Goal: Information Seeking & Learning: Understand process/instructions

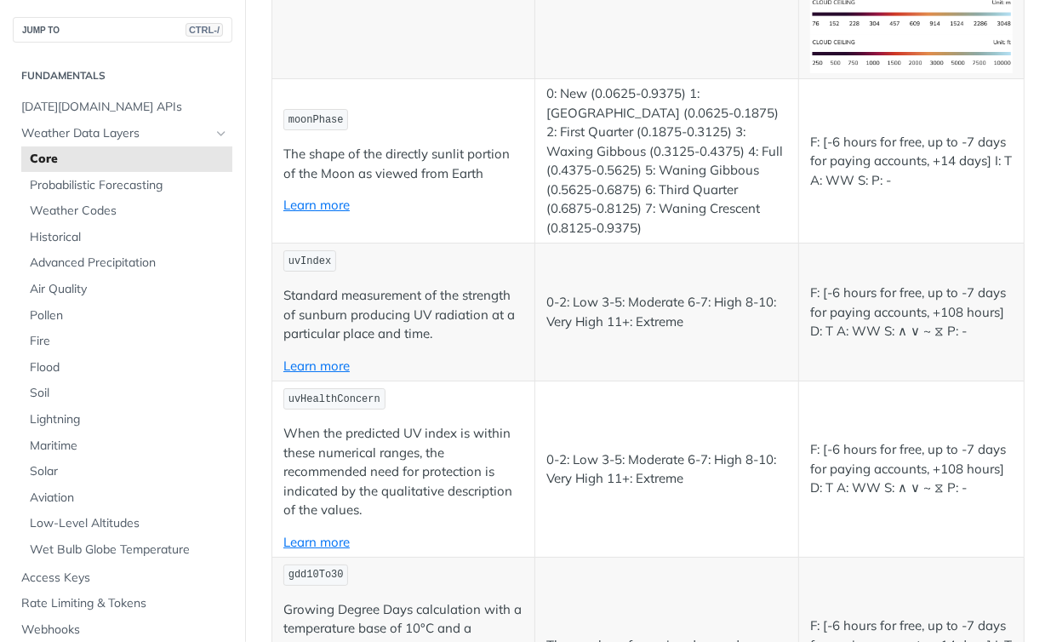
scroll to position [7220, 0]
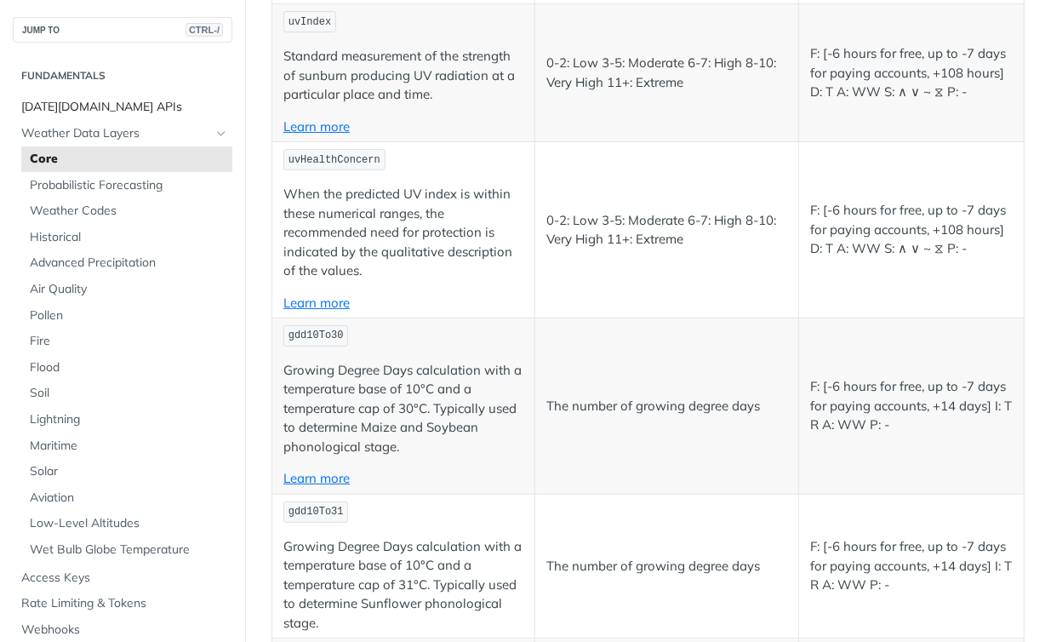
click at [161, 115] on span "[DATE][DOMAIN_NAME] APIs" at bounding box center [124, 107] width 207 height 17
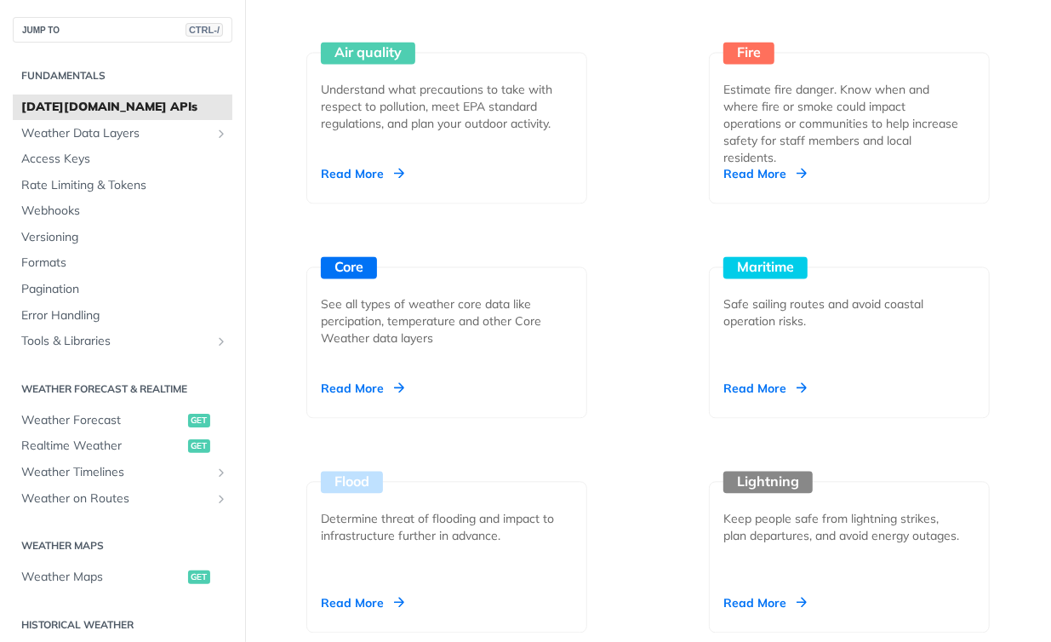
scroll to position [2042, 0]
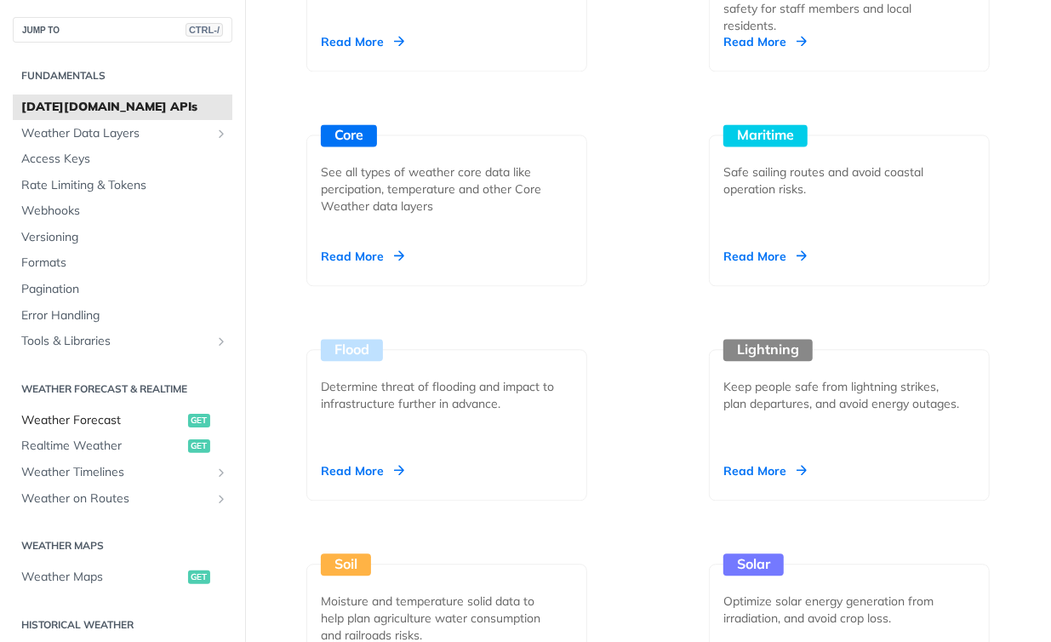
click at [111, 426] on span "Weather Forecast" at bounding box center [102, 420] width 163 height 17
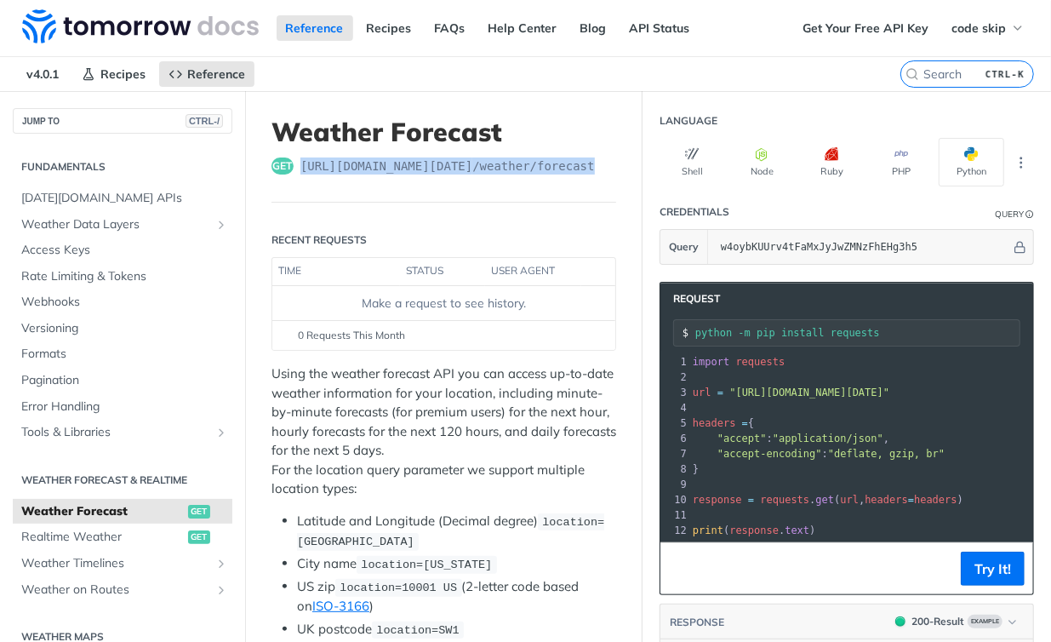
drag, startPoint x: 584, startPoint y: 168, endPoint x: 295, endPoint y: 170, distance: 288.5
click at [295, 170] on div "get https://api.tomorrow.io/v4 /weather/forecast" at bounding box center [443, 165] width 345 height 17
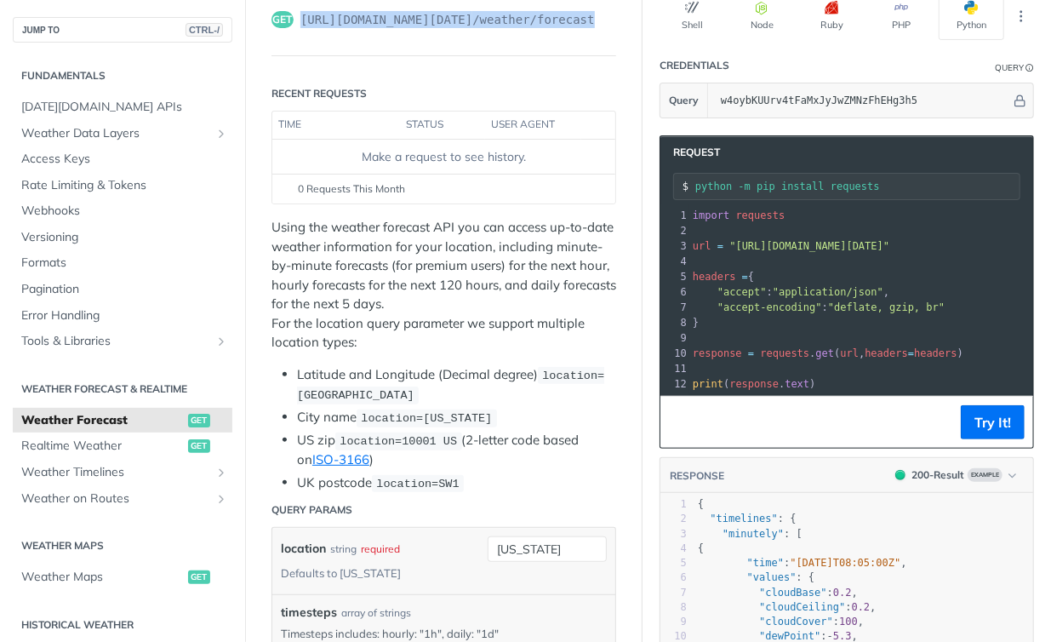
scroll to position [169, 0]
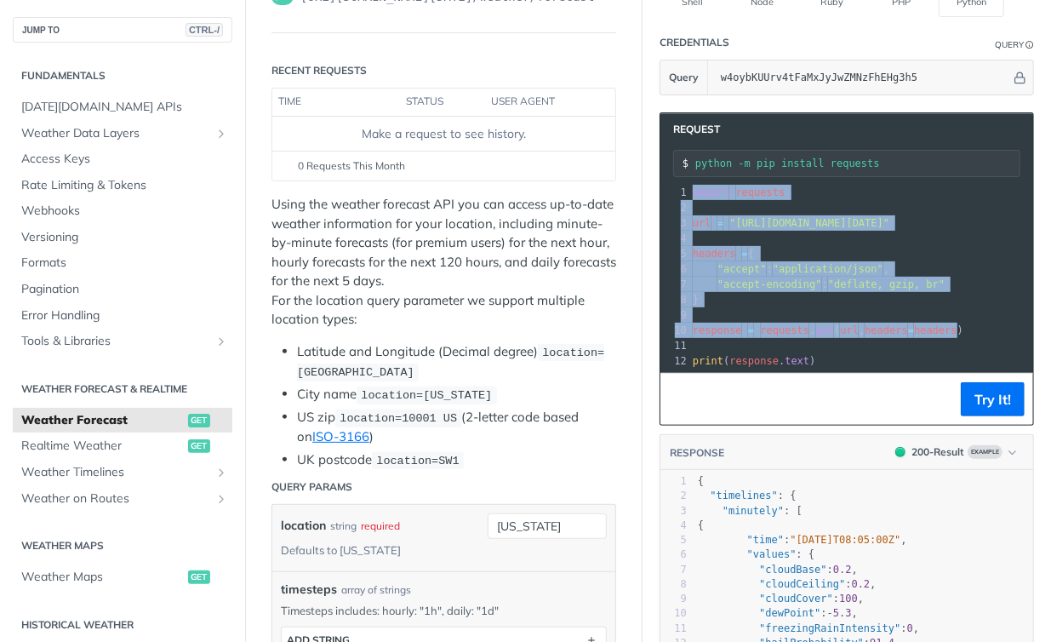
drag, startPoint x: 683, startPoint y: 186, endPoint x: 928, endPoint y: 321, distance: 280.7
click at [928, 321] on div "1 import requests 2 ​ 3 url = "https://api.tomorrow.io/v4/weather/forecast?loca…" at bounding box center [1003, 277] width 629 height 184
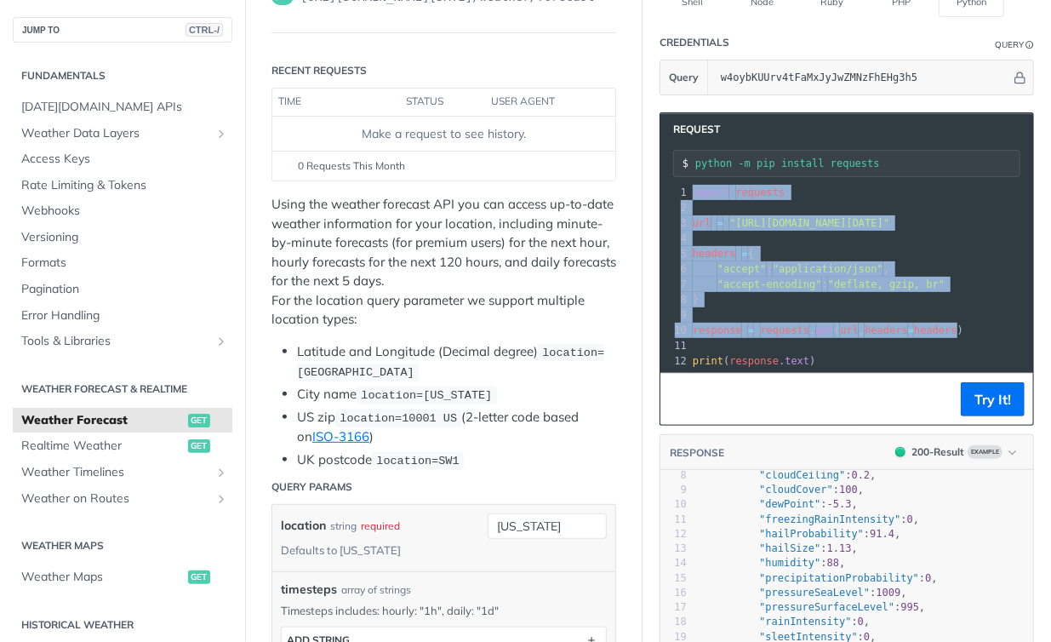
scroll to position [1, 0]
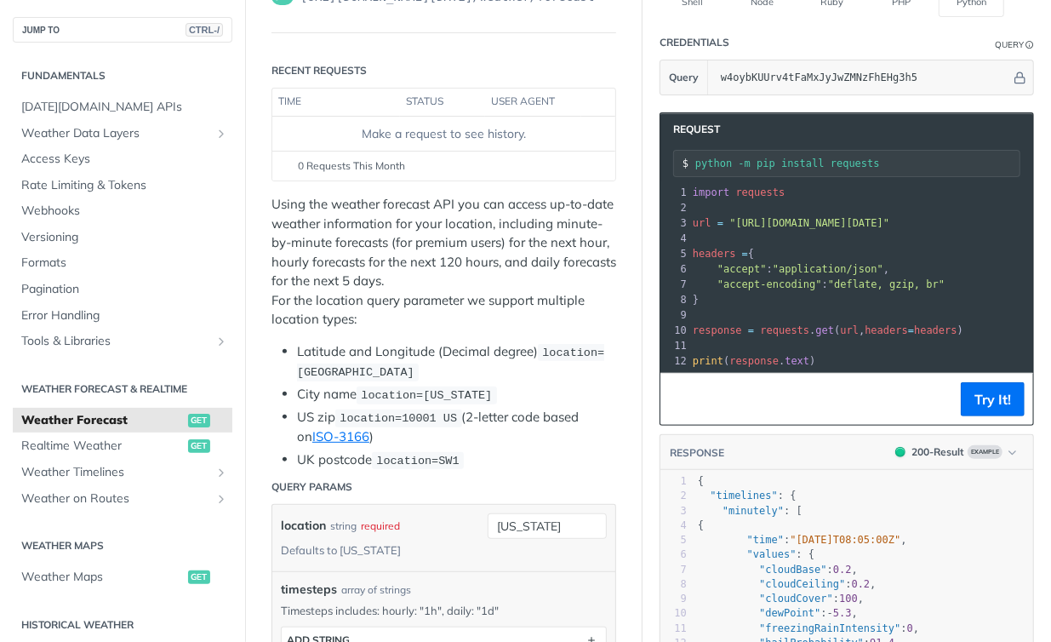
click at [754, 268] on pre ""accept" : "application/json" ," at bounding box center [1003, 268] width 629 height 15
drag, startPoint x: 911, startPoint y: 275, endPoint x: 711, endPoint y: 265, distance: 199.4
click at [711, 265] on div "1 import requests 2 ​ 3 url = "https://api.tomorrow.io/v4/weather/forecast?loca…" at bounding box center [1003, 277] width 629 height 184
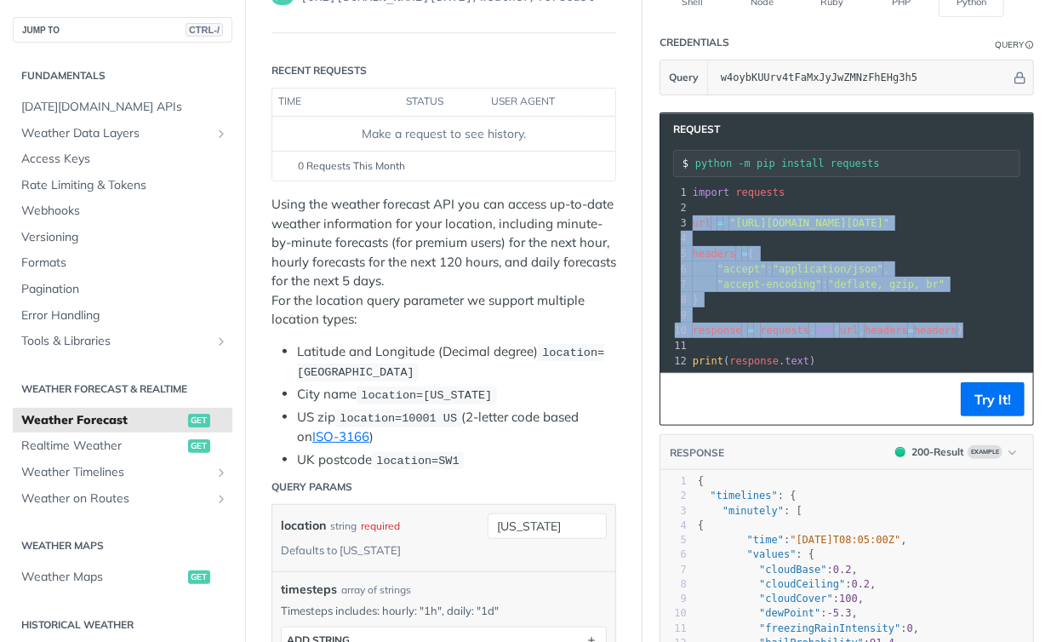
drag, startPoint x: 945, startPoint y: 323, endPoint x: 675, endPoint y: 216, distance: 290.3
click at [689, 216] on div "1 import requests 2 ​ 3 url = "https://api.tomorrow.io/v4/weather/forecast?loca…" at bounding box center [1003, 277] width 629 height 184
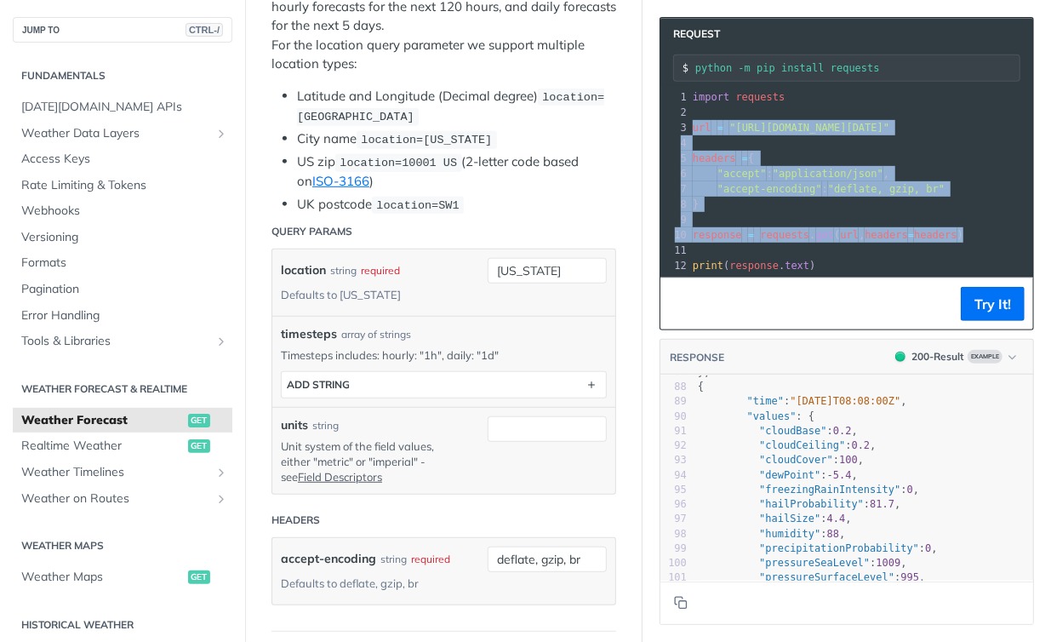
scroll to position [1473, 0]
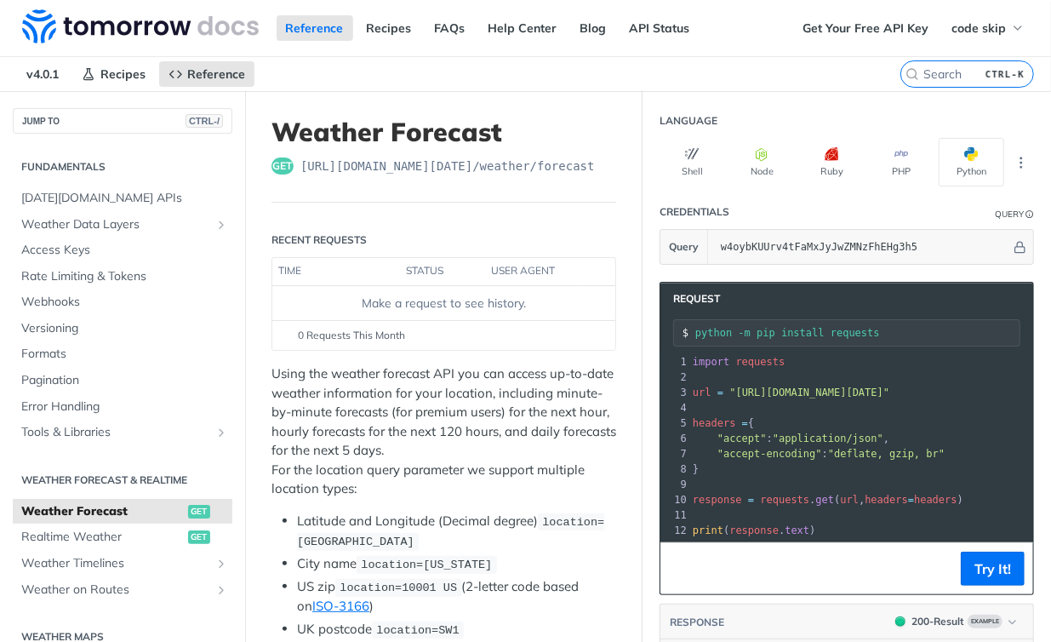
click at [908, 448] on span ""deflate, gzip, br"" at bounding box center [886, 454] width 117 height 12
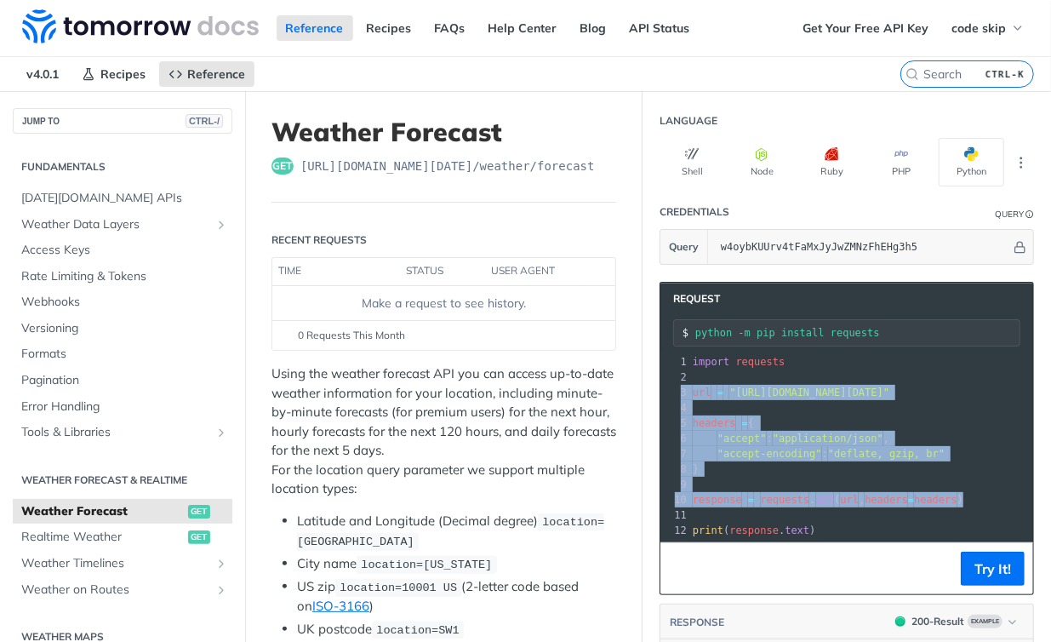
drag, startPoint x: 949, startPoint y: 494, endPoint x: 670, endPoint y: 380, distance: 301.2
click at [689, 377] on div "1 import requests 2 ​ 3 url = "https://api.tomorrow.io/v4/weather/forecast?loca…" at bounding box center [1003, 446] width 629 height 184
copy div "​ 3 url = "https://api.tomorrow.io/v4/weather/forecast?location=new%20york&apik…"
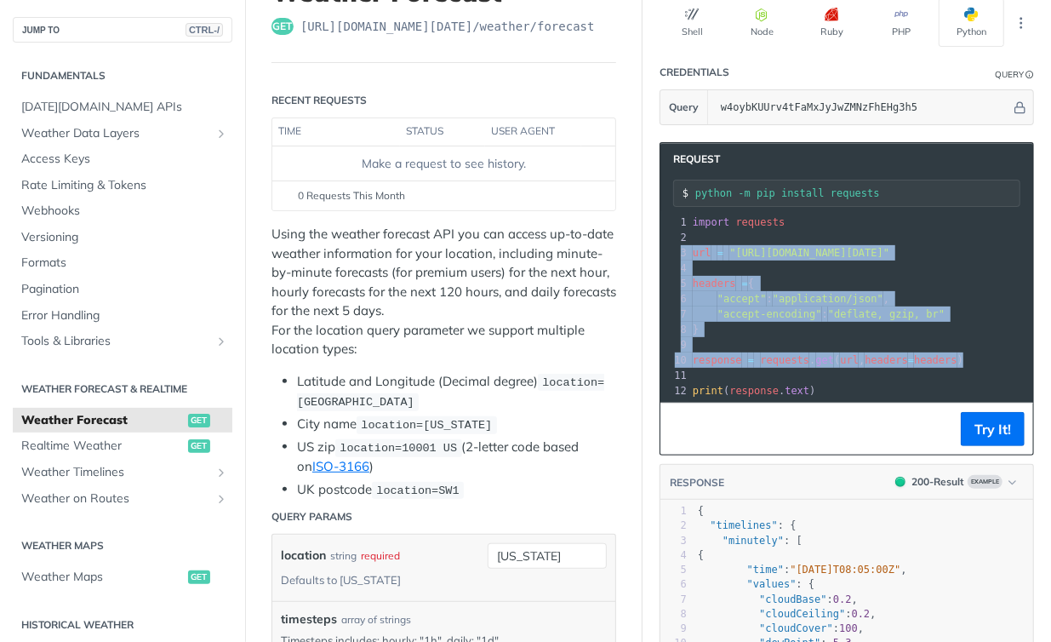
scroll to position [255, 0]
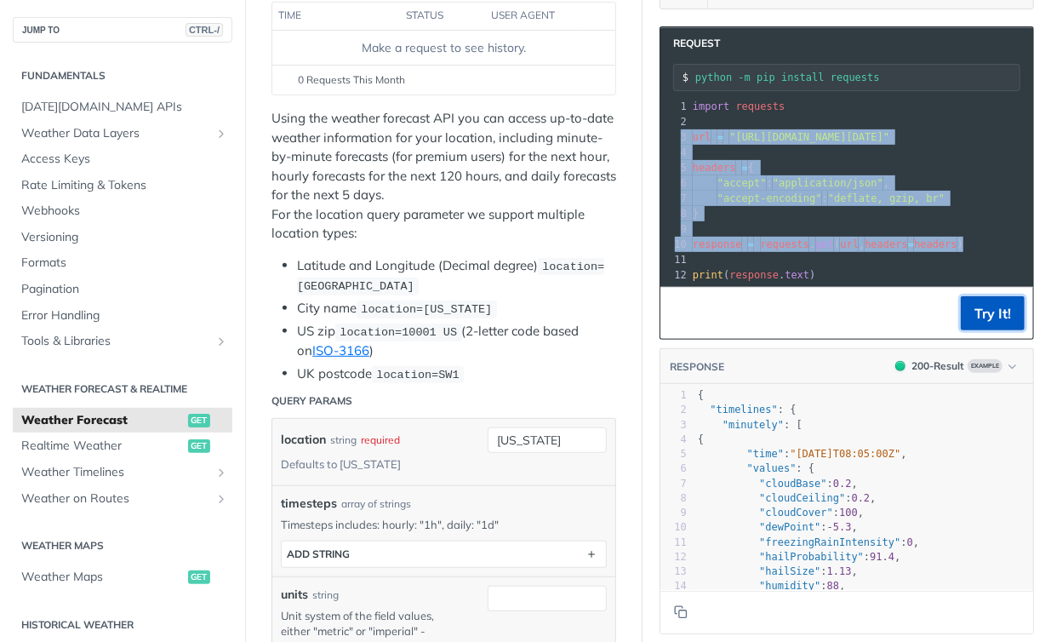
click at [965, 317] on button "Try It!" at bounding box center [993, 313] width 64 height 34
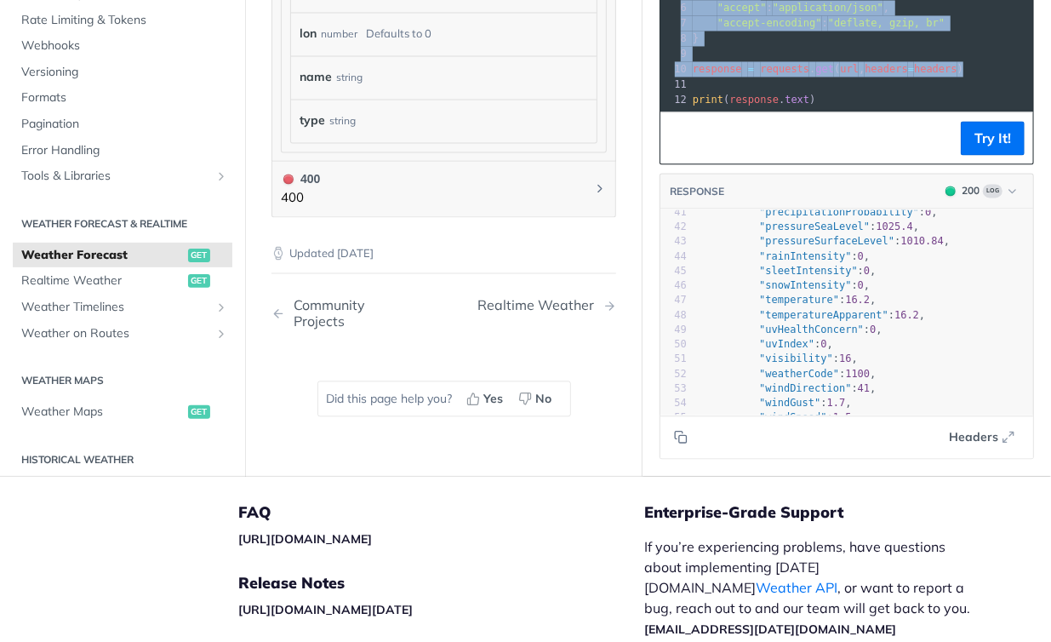
scroll to position [1957, 0]
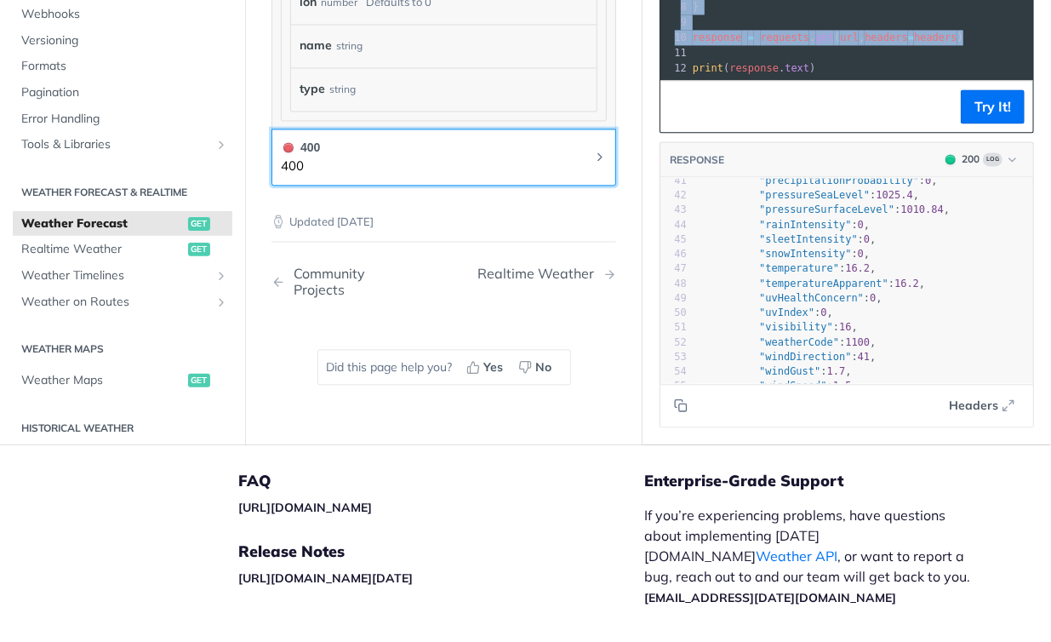
click at [412, 170] on button "400 400" at bounding box center [444, 157] width 326 height 38
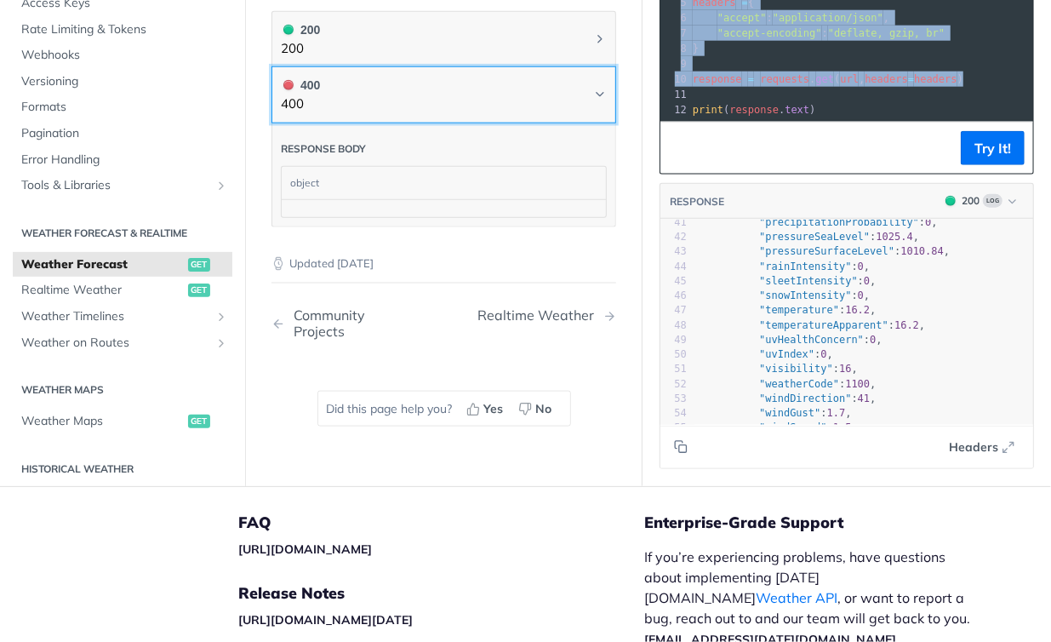
scroll to position [921, 0]
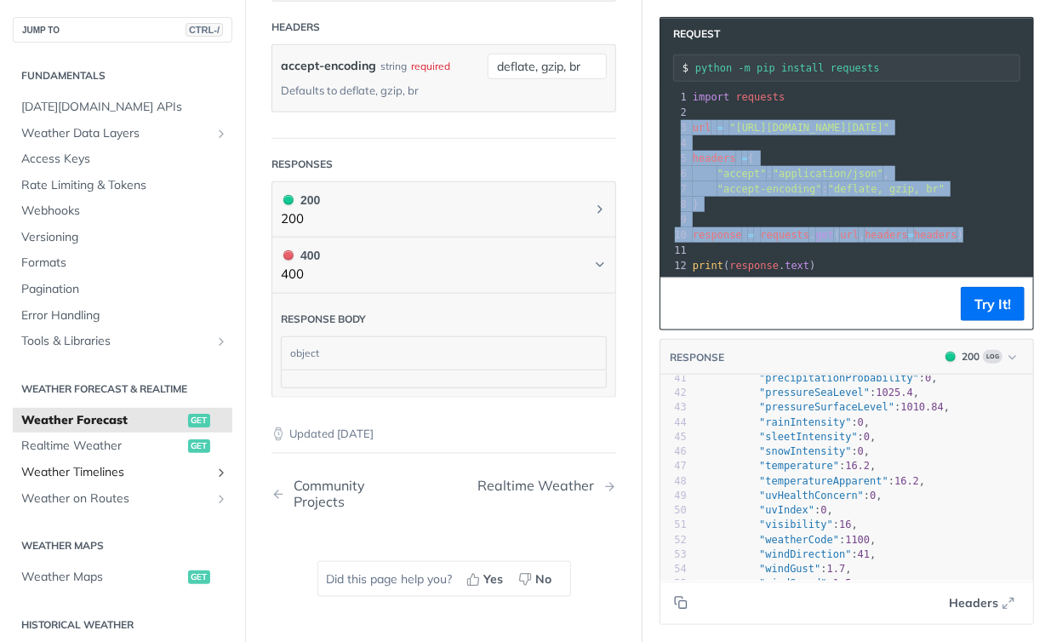
click at [128, 466] on span "Weather Timelines" at bounding box center [115, 472] width 189 height 17
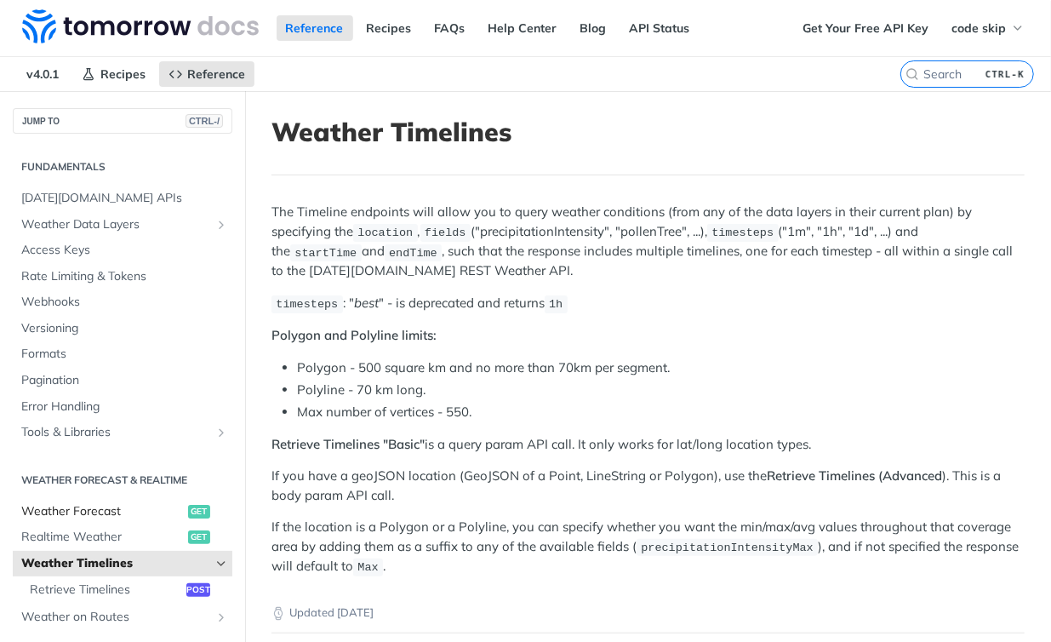
click at [100, 506] on span "Weather Forecast" at bounding box center [102, 511] width 163 height 17
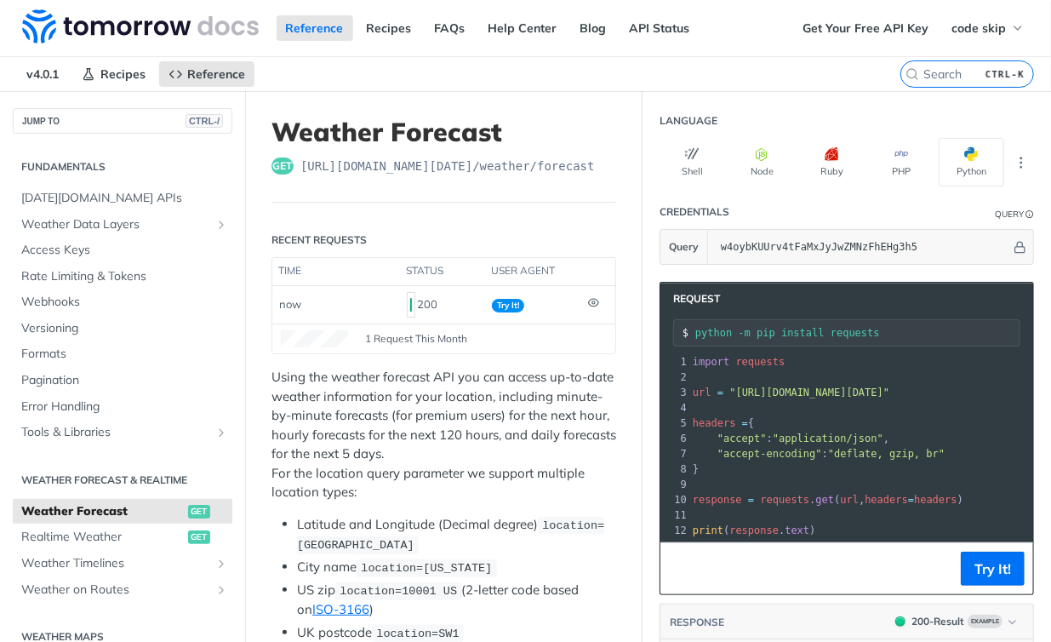
scroll to position [84, 0]
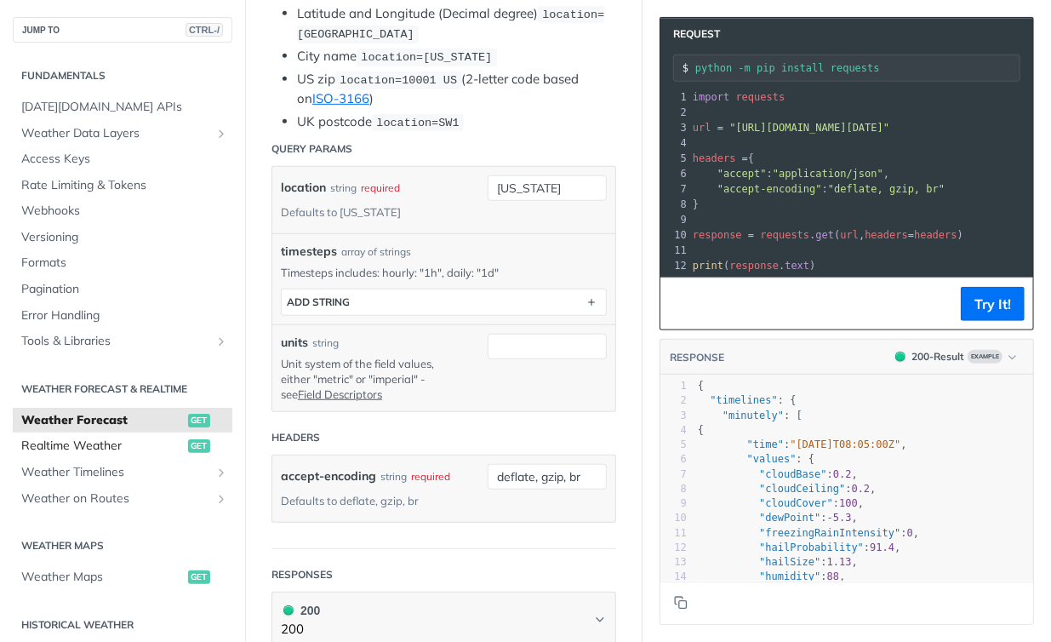
click at [107, 443] on span "Realtime Weather" at bounding box center [102, 445] width 163 height 17
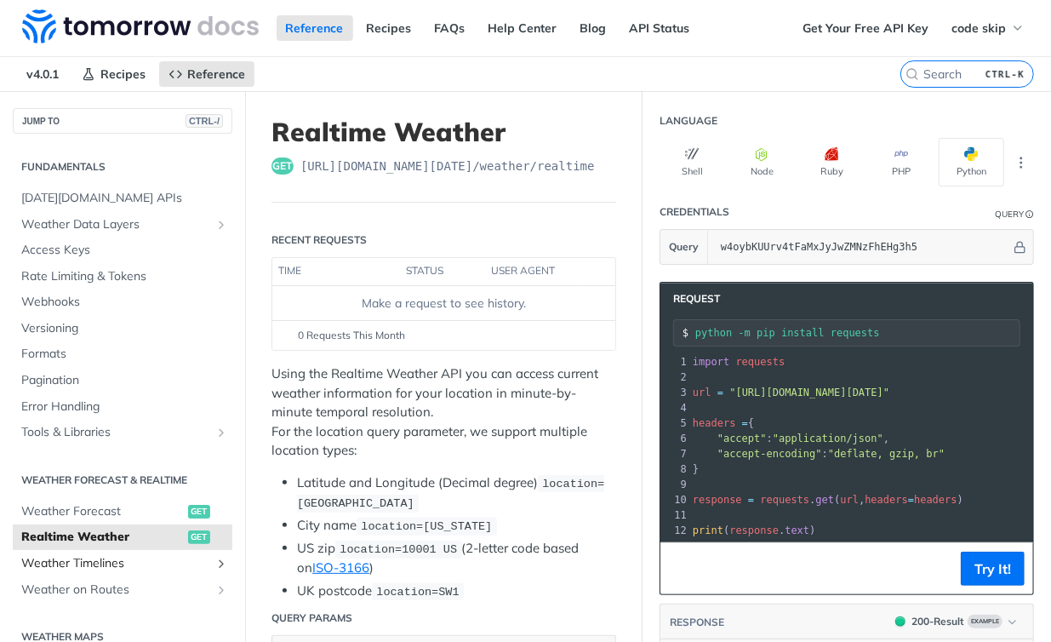
click at [132, 560] on span "Weather Timelines" at bounding box center [115, 563] width 189 height 17
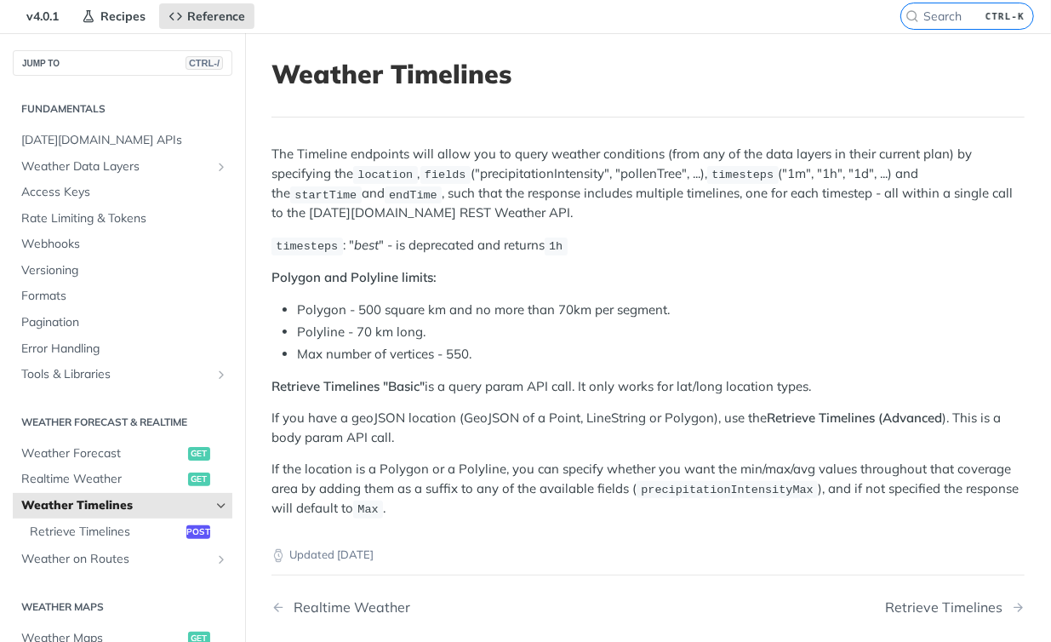
scroll to position [84, 0]
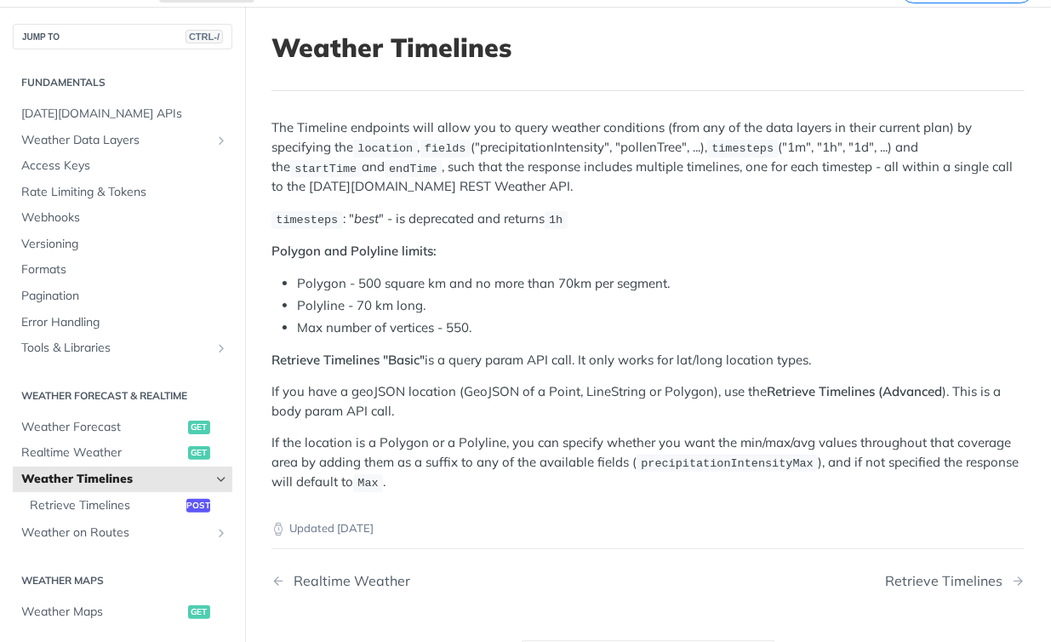
click at [149, 478] on span "Weather Timelines" at bounding box center [115, 479] width 189 height 17
click at [120, 502] on span "Retrieve Timelines" at bounding box center [106, 505] width 152 height 17
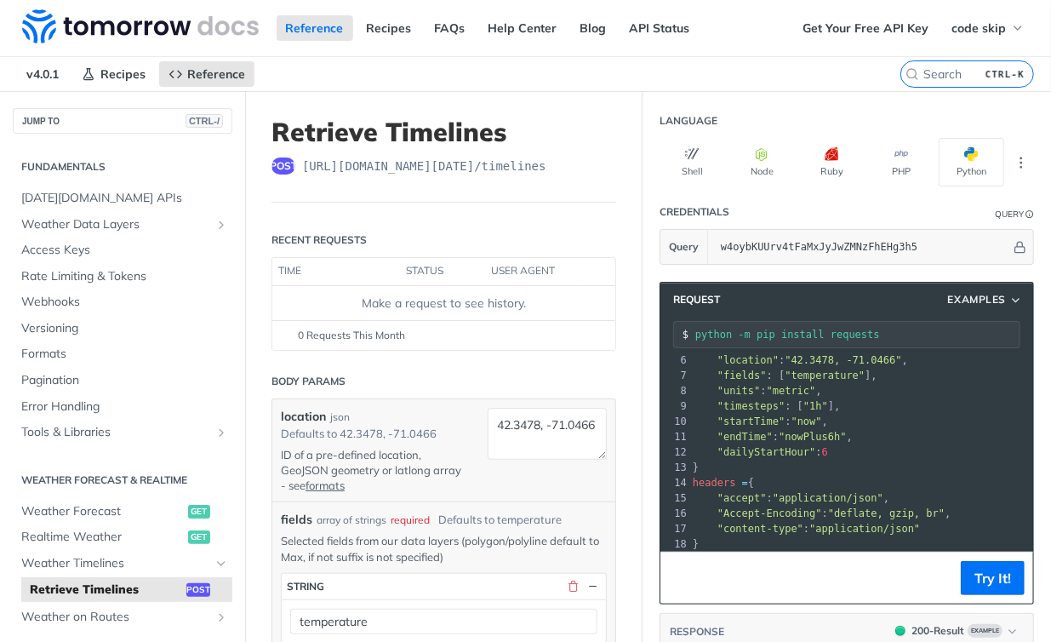
scroll to position [89, 0]
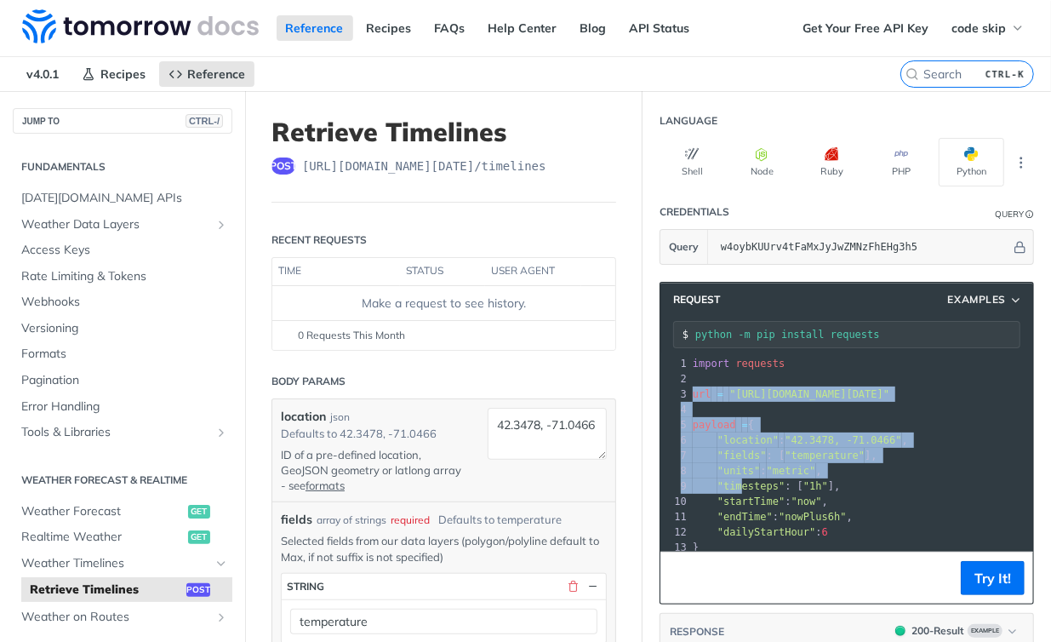
drag, startPoint x: 683, startPoint y: 392, endPoint x: 723, endPoint y: 480, distance: 96.7
click at [723, 480] on div "1 import requests 2 ​ 3 url = "https://api.tomorrow.io/v4/timelines?apikey=w4oy…" at bounding box center [927, 524] width 477 height 337
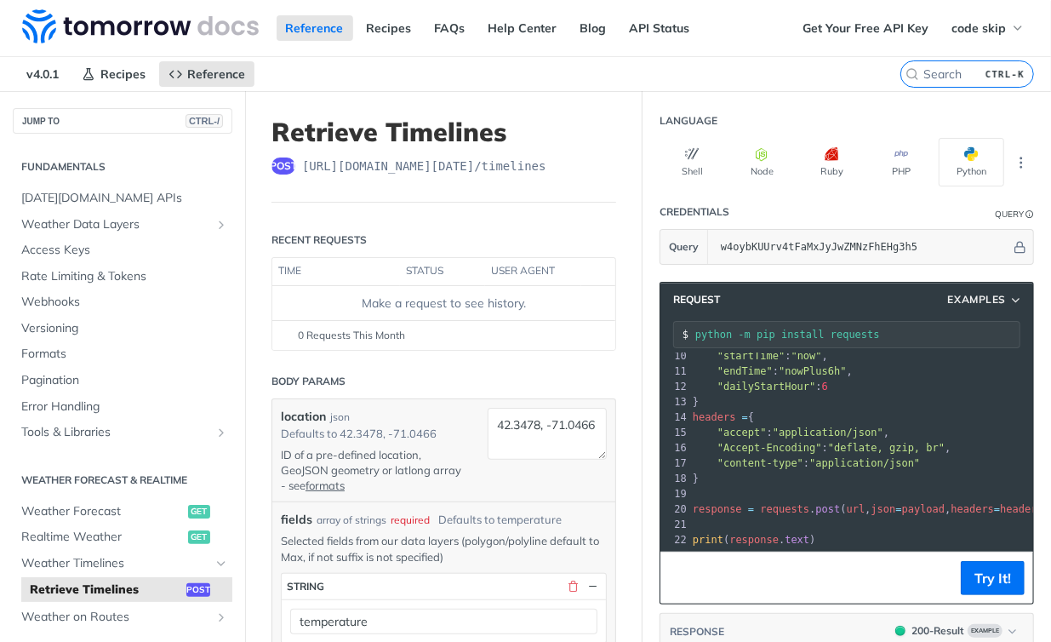
click at [724, 471] on pre "}" at bounding box center [927, 478] width 477 height 15
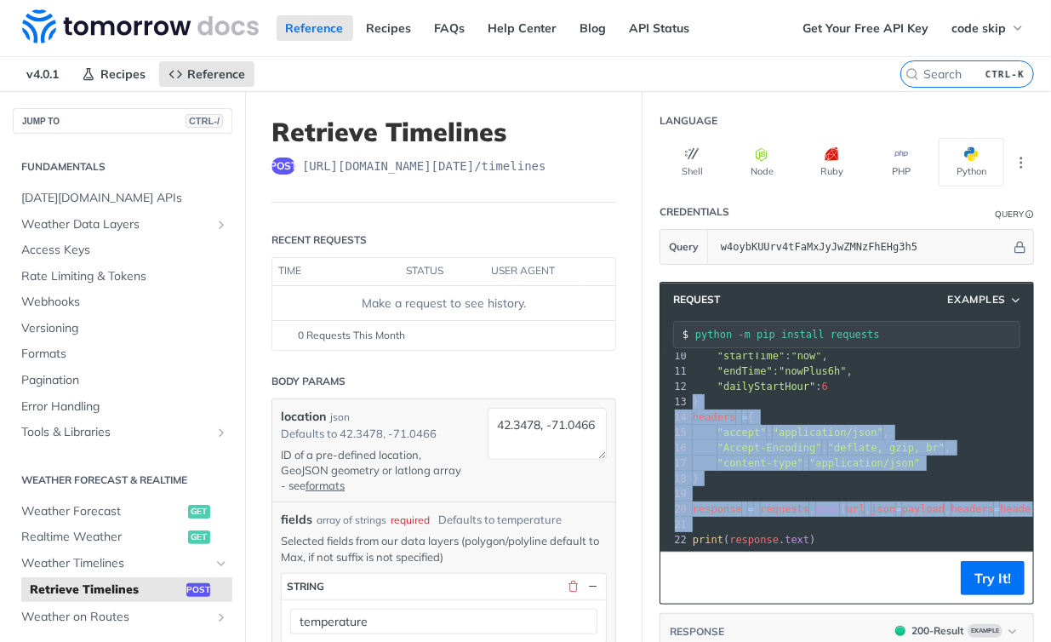
drag, startPoint x: 730, startPoint y: 510, endPoint x: 668, endPoint y: 391, distance: 134.4
click at [689, 391] on div "1 import requests 2 ​ 3 url = "https://api.tomorrow.io/v4/timelines?apikey=w4oy…" at bounding box center [927, 378] width 477 height 337
click at [961, 571] on button "Try It!" at bounding box center [993, 578] width 64 height 34
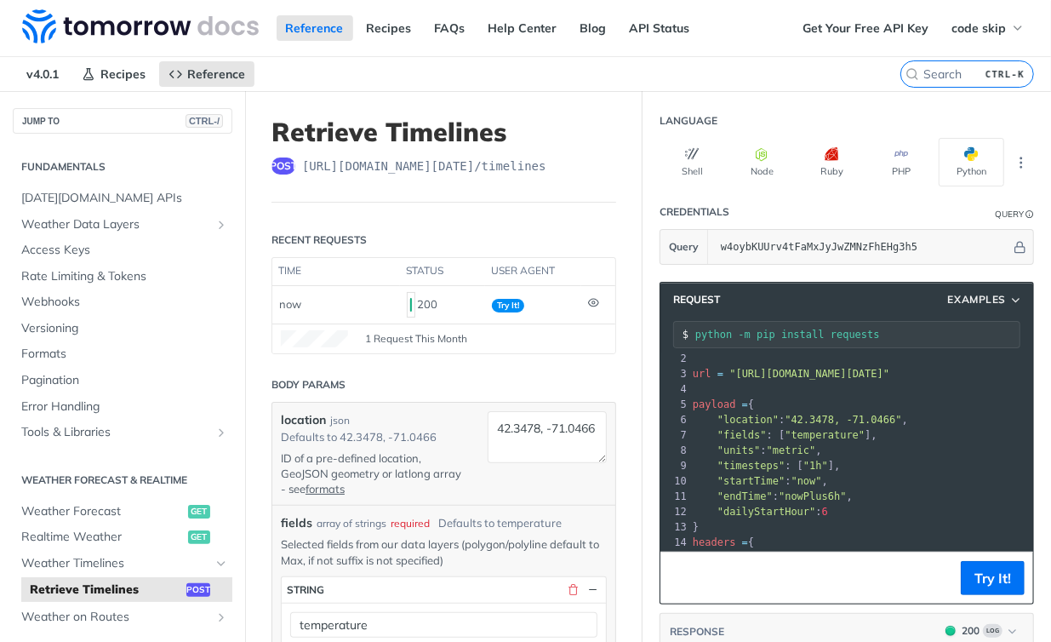
click at [832, 508] on pre ""dailyStartHour" : 6" at bounding box center [927, 511] width 477 height 15
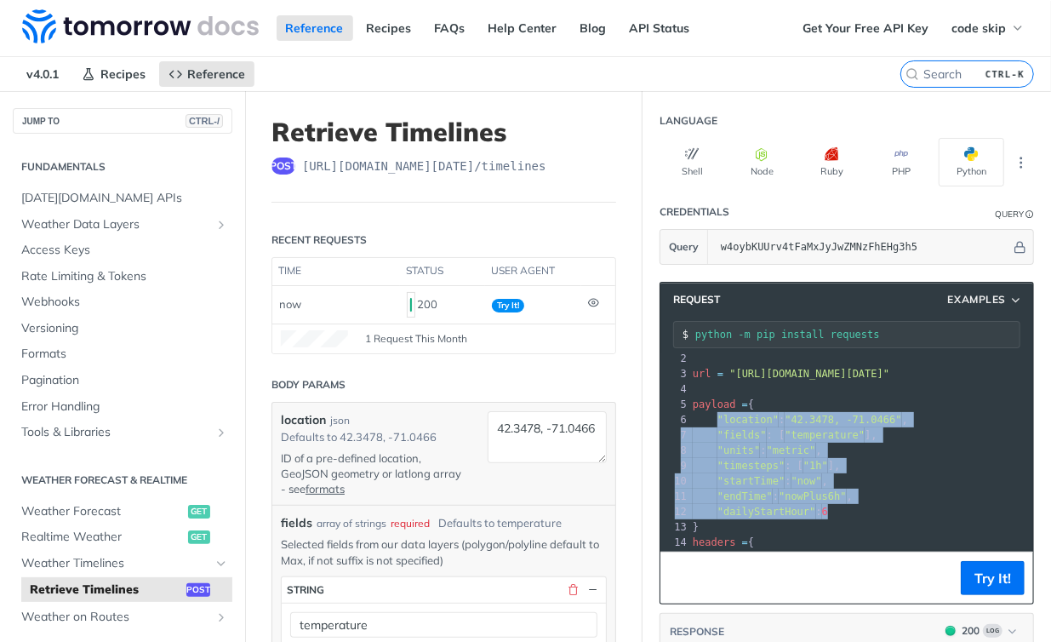
drag, startPoint x: 825, startPoint y: 511, endPoint x: 704, endPoint y: 419, distance: 151.8
click at [704, 419] on div "1 import requests 2 ​ 3 url = "https://api.tomorrow.io/v4/timelines?apikey=w4oy…" at bounding box center [927, 503] width 477 height 337
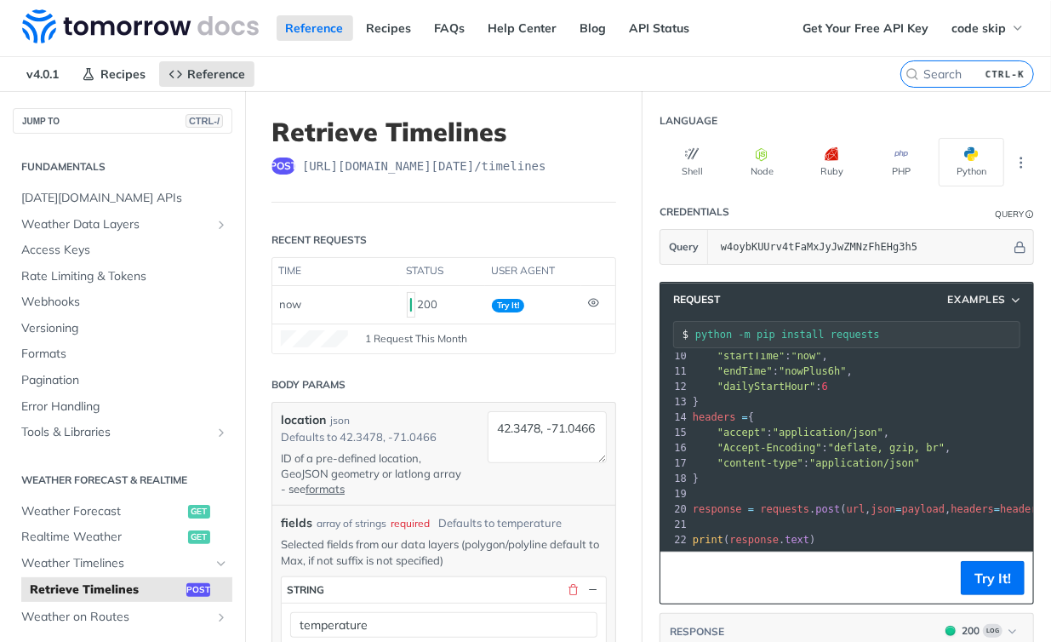
drag, startPoint x: 706, startPoint y: 476, endPoint x: 706, endPoint y: 492, distance: 16.2
click at [706, 486] on pre "​" at bounding box center [927, 493] width 477 height 15
click at [803, 486] on pre "​" at bounding box center [927, 493] width 477 height 15
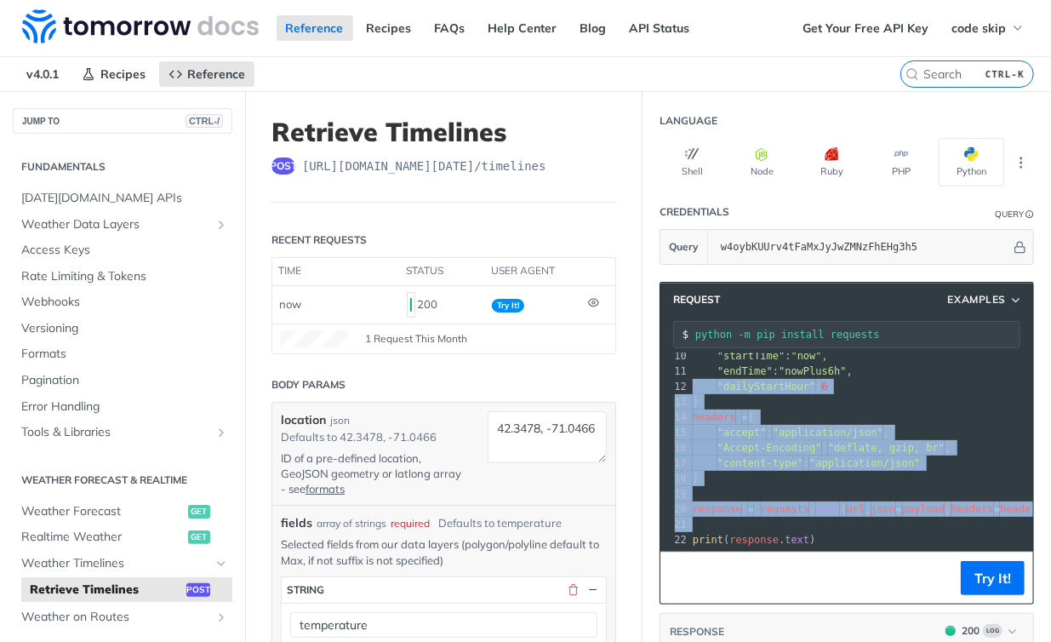
drag, startPoint x: 713, startPoint y: 483, endPoint x: 659, endPoint y: 377, distance: 118.8
click at [689, 377] on div "1 import requests 2 ​ 3 url = "https://api.tomorrow.io/v4/timelines?apikey=w4oy…" at bounding box center [927, 378] width 477 height 337
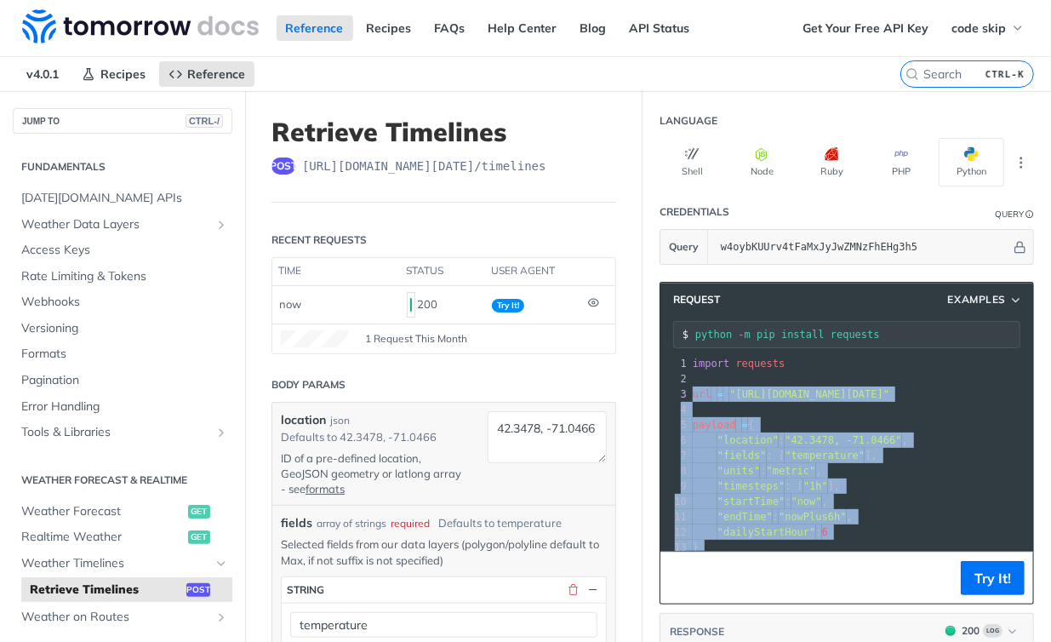
click at [693, 394] on span "url" at bounding box center [702, 394] width 19 height 12
copy div "url = "https://api.tomorrow.io/v4/timelines?apikey=w4oybKUUrv4tFaMxJyJwZMNzFhEH…"
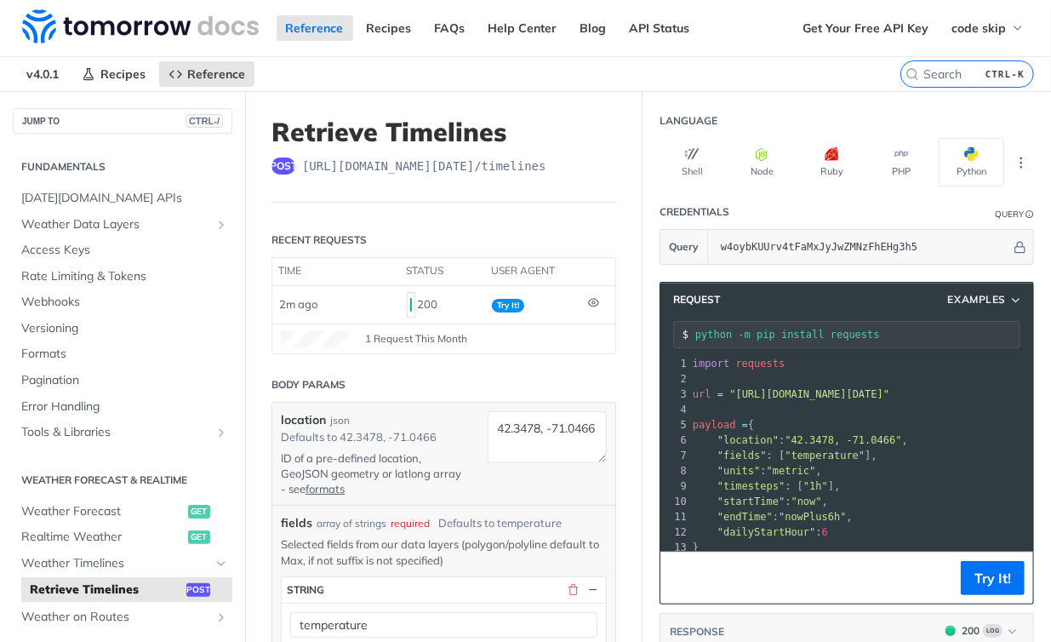
click at [799, 471] on span ""units" : "metric" ," at bounding box center [757, 471] width 129 height 12
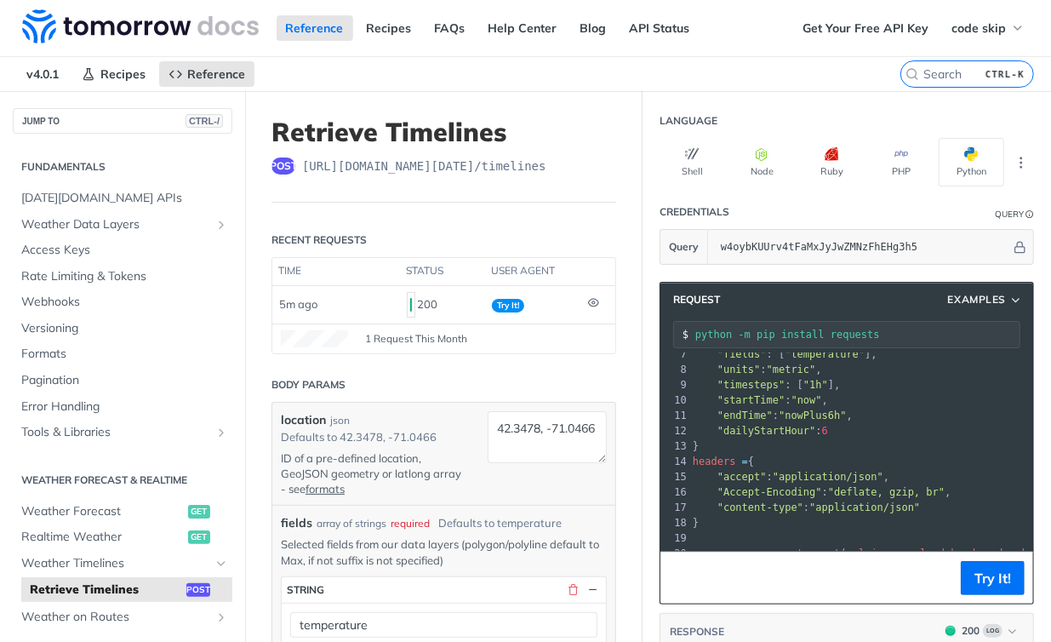
scroll to position [72, 0]
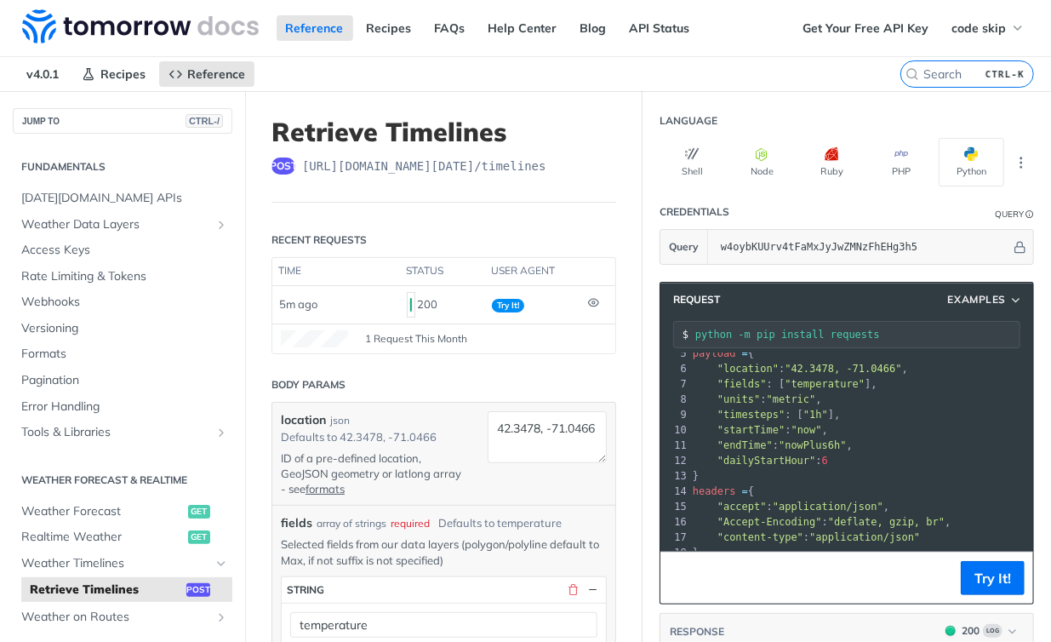
click at [791, 429] on span ""now"" at bounding box center [806, 430] width 31 height 12
drag, startPoint x: 711, startPoint y: 438, endPoint x: 694, endPoint y: 426, distance: 22.0
click at [717, 439] on span ""endTime"" at bounding box center [744, 445] width 55 height 12
click at [791, 429] on span ""now"" at bounding box center [806, 430] width 31 height 12
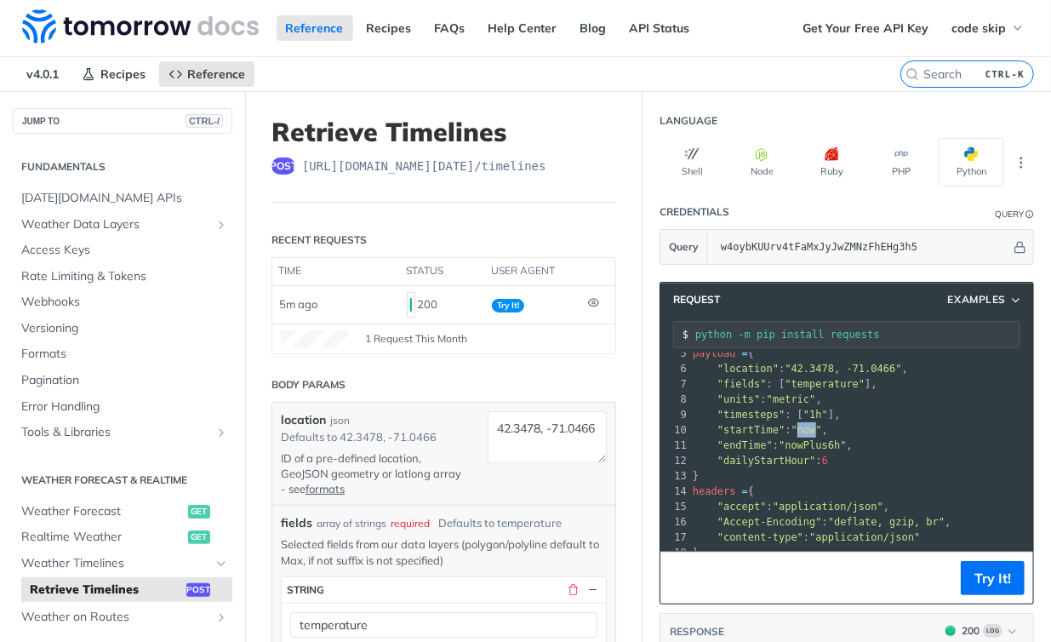
click at [791, 429] on span ""now"" at bounding box center [806, 430] width 31 height 12
click at [965, 291] on button "Examples" at bounding box center [985, 299] width 87 height 17
click at [906, 402] on pre ""units" : "metric" ," at bounding box center [927, 398] width 477 height 15
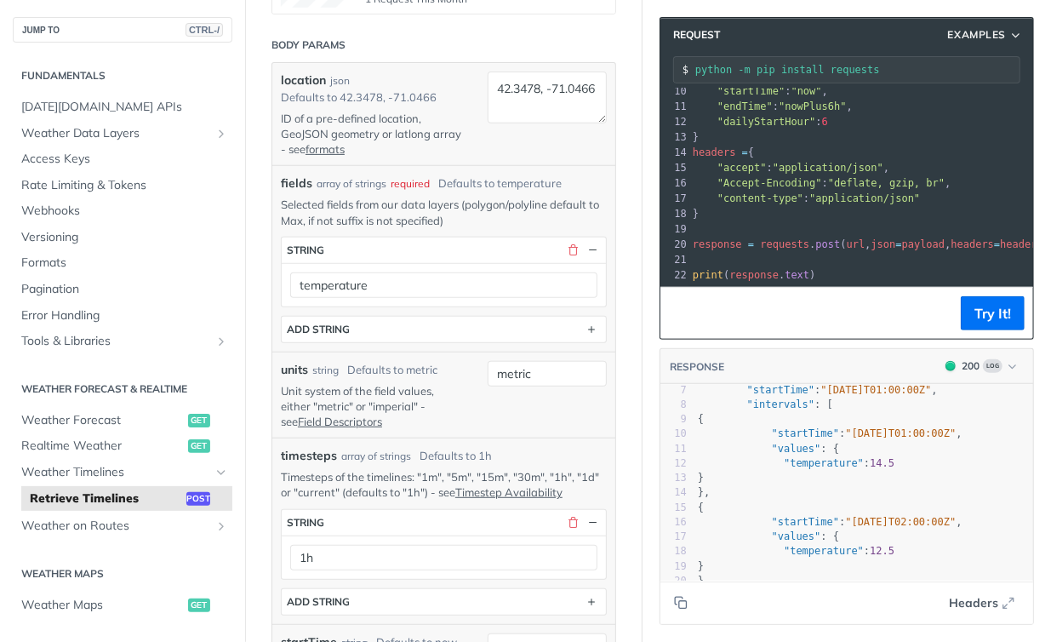
scroll to position [169, 0]
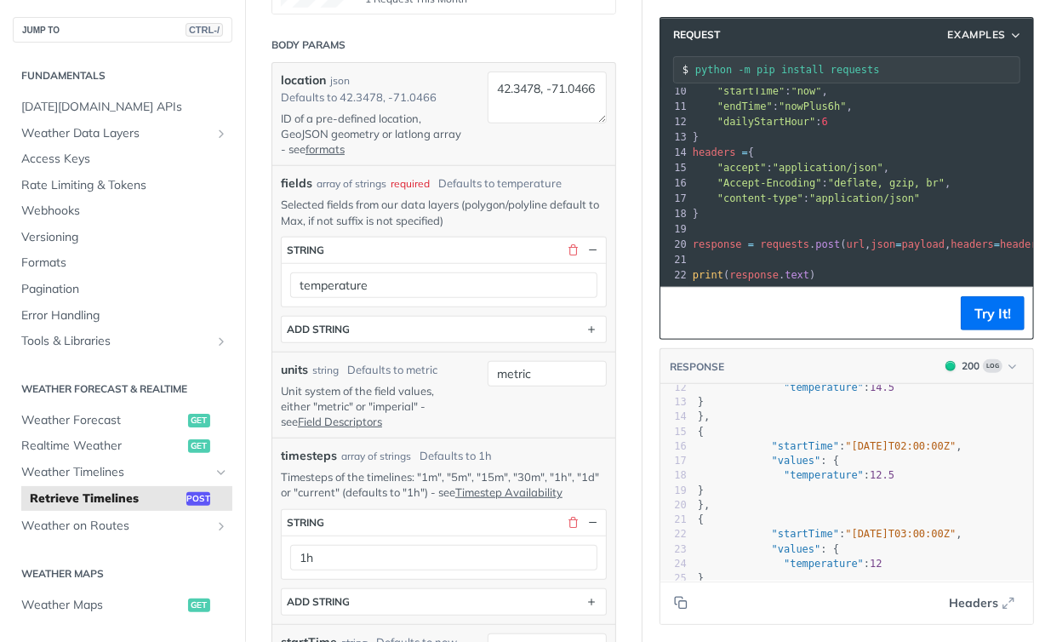
click at [111, 491] on span "Retrieve Timelines" at bounding box center [106, 498] width 152 height 17
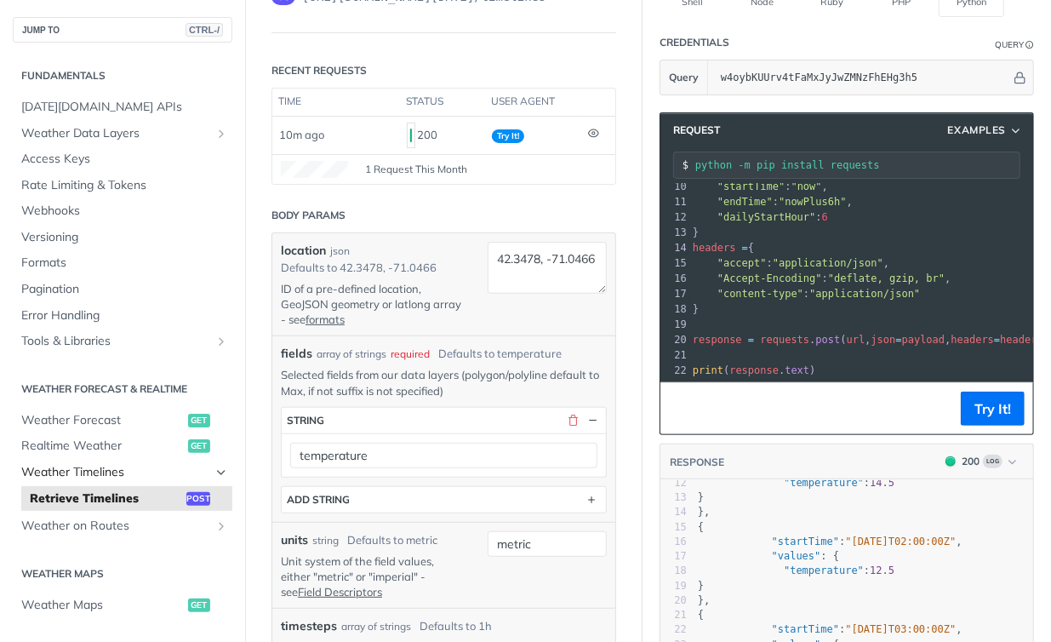
click at [121, 468] on span "Weather Timelines" at bounding box center [115, 472] width 189 height 17
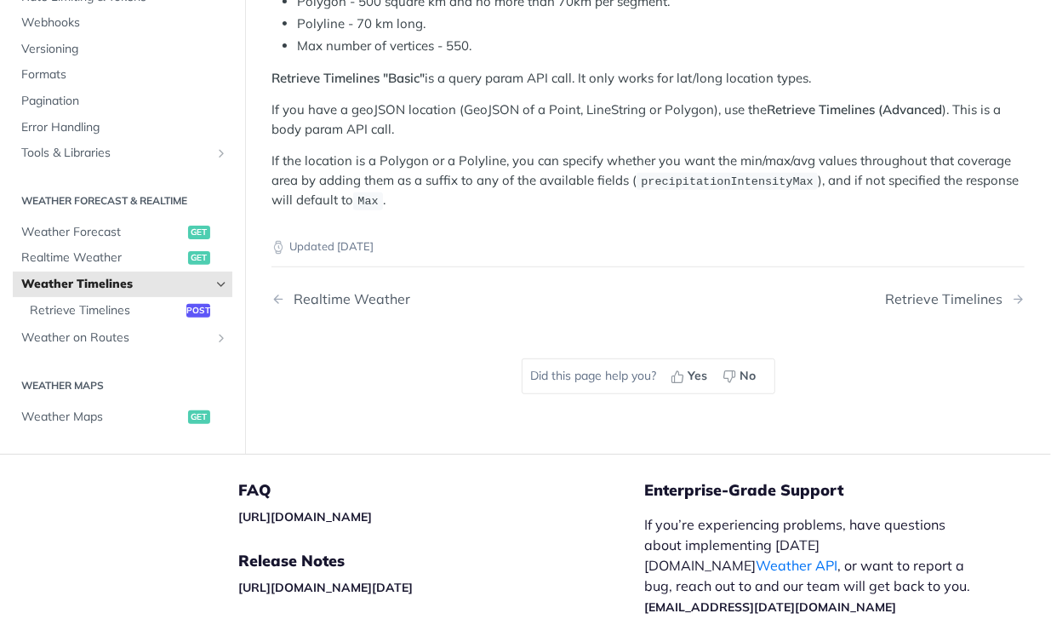
scroll to position [226, 0]
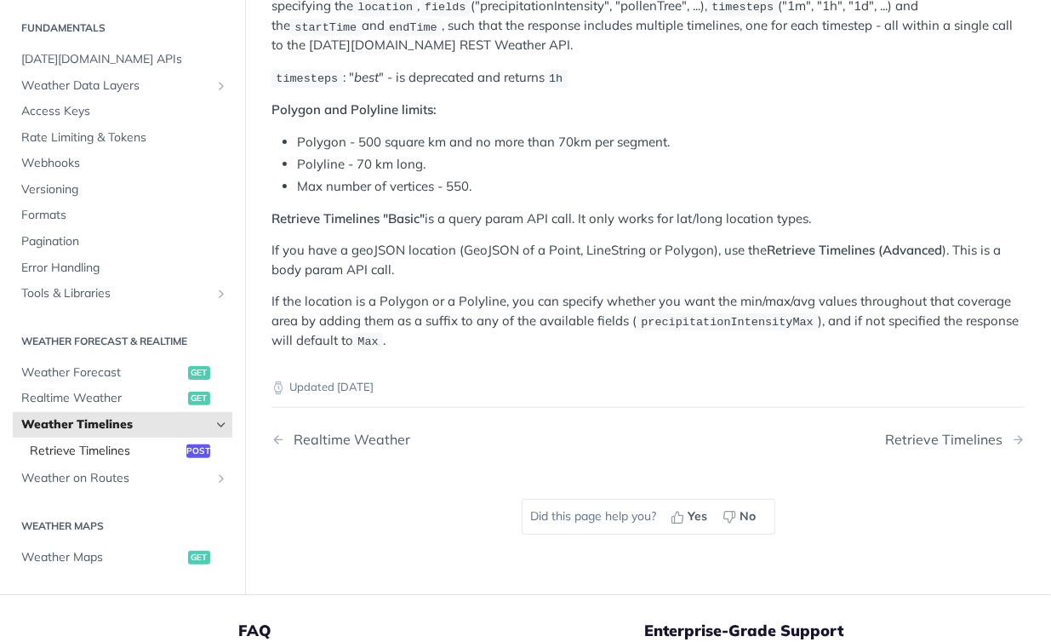
click at [111, 452] on span "Retrieve Timelines" at bounding box center [106, 450] width 152 height 17
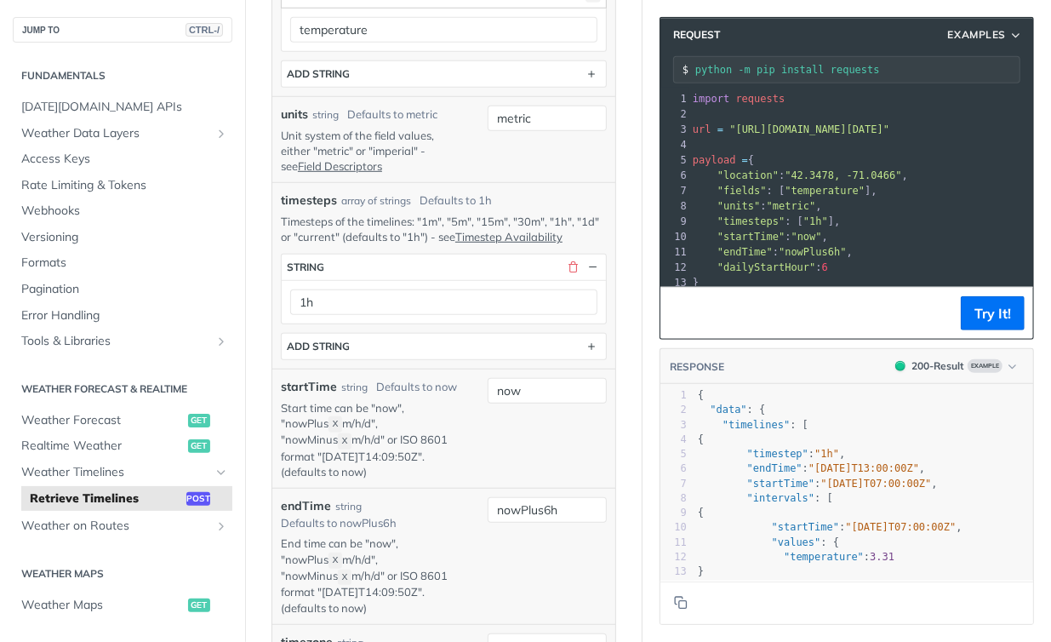
scroll to position [765, 0]
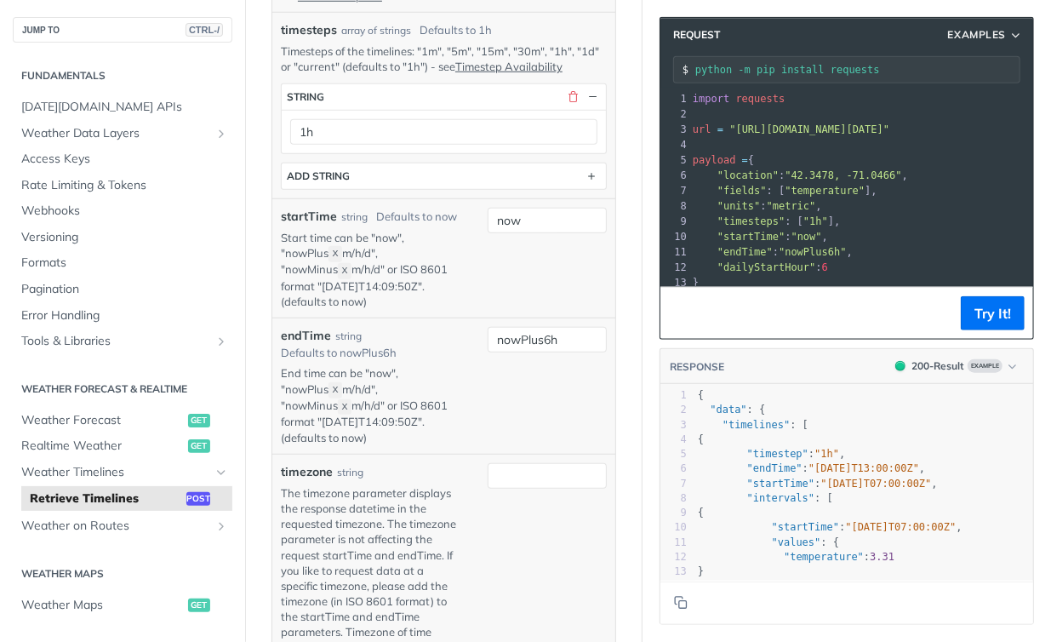
click at [306, 264] on p "Start time can be "now", "nowPlus X m/h/d", "nowMinus X m/h/d" or ISO 8601 form…" at bounding box center [371, 269] width 181 height 79
click at [301, 282] on p "Start time can be "now", "nowPlus X m/h/d", "nowMinus X m/h/d" or ISO 8601 form…" at bounding box center [371, 269] width 181 height 79
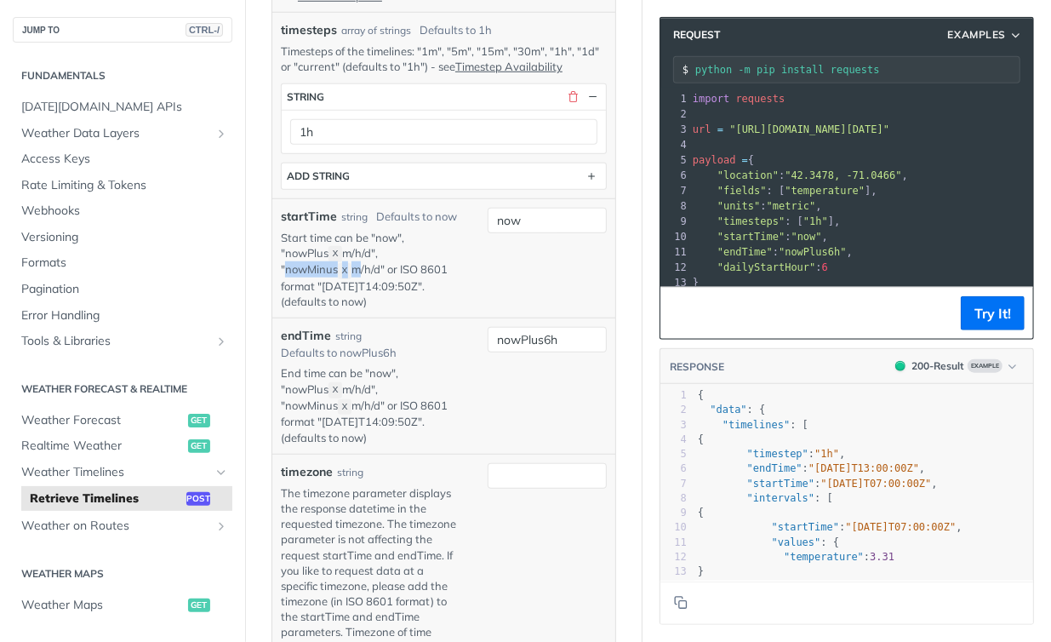
click at [301, 282] on p "Start time can be "now", "nowPlus X m/h/d", "nowMinus X m/h/d" or ISO 8601 form…" at bounding box center [371, 269] width 181 height 79
drag, startPoint x: 286, startPoint y: 282, endPoint x: 372, endPoint y: 282, distance: 86.0
click at [378, 277] on p "Start time can be "now", "nowPlus X m/h/d", "nowMinus X m/h/d" or ISO 8601 form…" at bounding box center [371, 269] width 181 height 79
copy p "nowMinus X m/h/d"
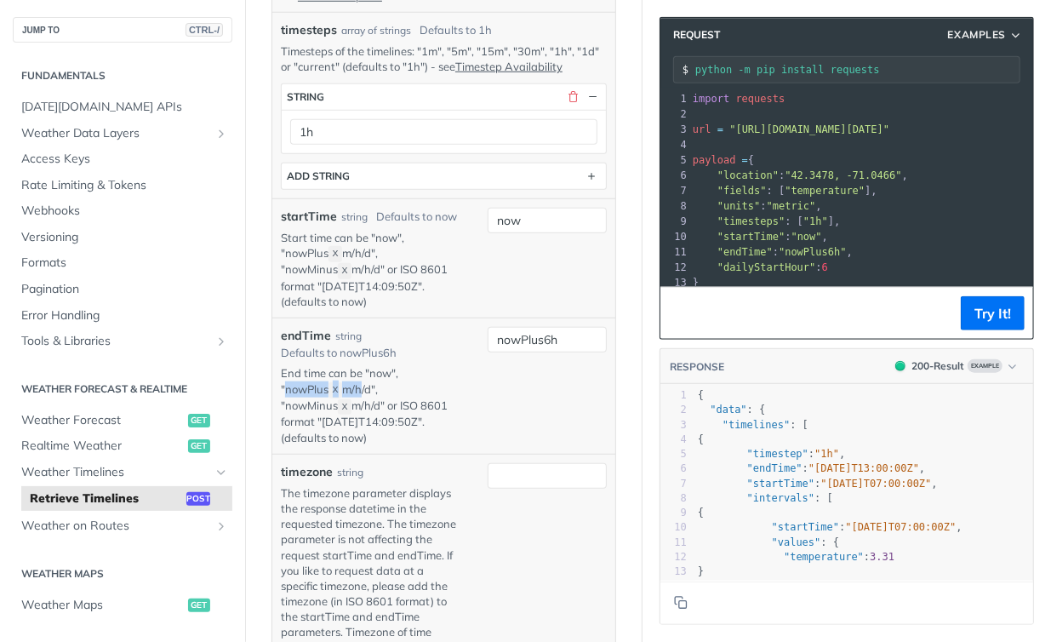
drag, startPoint x: 286, startPoint y: 398, endPoint x: 360, endPoint y: 390, distance: 74.5
click at [360, 390] on p "End time can be "now", "nowPlus X m/h/d", "nowMinus X m/h/d" or ISO 8601 format…" at bounding box center [371, 404] width 181 height 79
copy p "nowPlus X m/h"
drag, startPoint x: 447, startPoint y: 428, endPoint x: 320, endPoint y: 431, distance: 126.8
click at [318, 430] on p "End time can be "now", "nowPlus X m/h/d", "nowMinus X m/h/d" or ISO 8601 format…" at bounding box center [371, 404] width 181 height 79
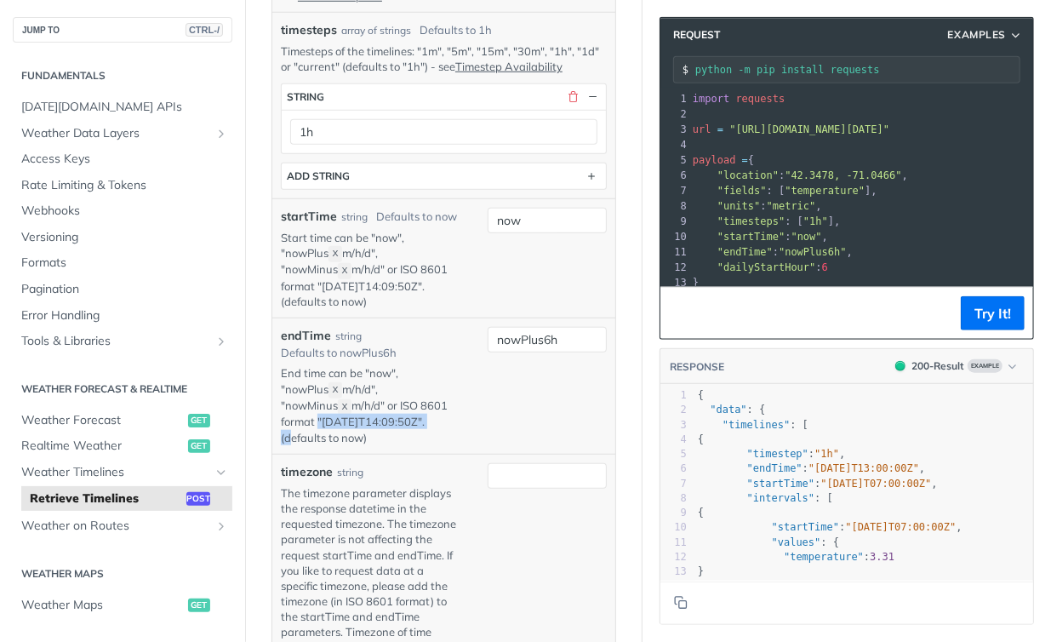
copy p ""2019-03-20T14:09:50Z""
click at [441, 294] on p "Start time can be "now", "nowPlus X m/h/d", "nowMinus X m/h/d" or ISO 8601 form…" at bounding box center [371, 269] width 181 height 79
drag, startPoint x: 321, startPoint y: 295, endPoint x: 443, endPoint y: 292, distance: 122.6
click at [443, 292] on p "Start time can be "now", "nowPlus X m/h/d", "nowMinus X m/h/d" or ISO 8601 form…" at bounding box center [371, 269] width 181 height 79
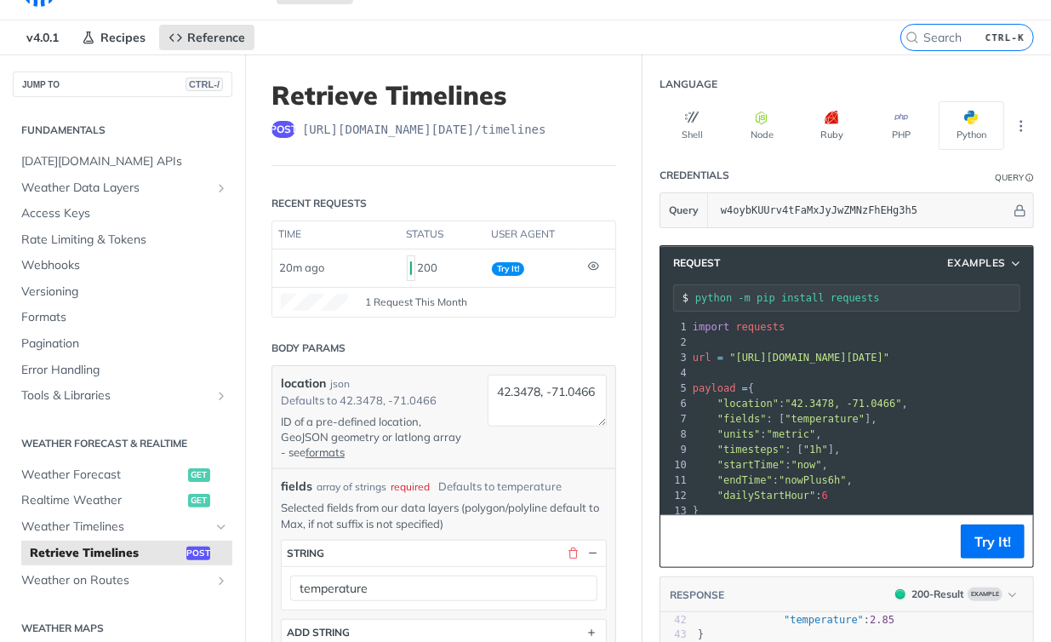
scroll to position [0, 0]
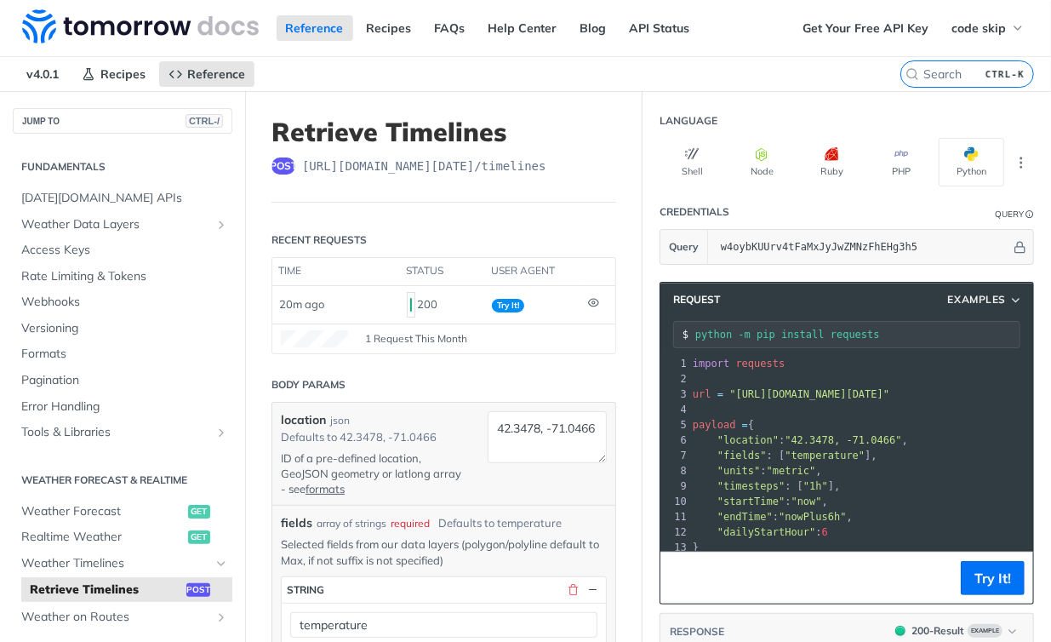
click at [540, 186] on header "Retrieve Timelines post https://api.tomorrow.io/v4 /timelines" at bounding box center [443, 160] width 345 height 86
click at [105, 504] on span "Weather Forecast" at bounding box center [102, 511] width 163 height 17
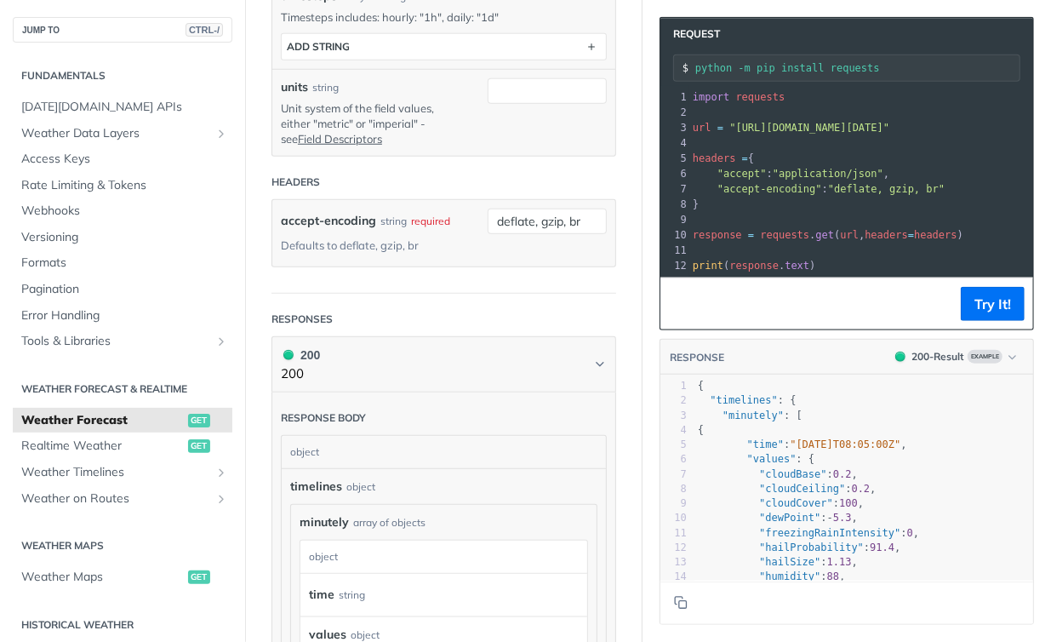
scroll to position [765, 0]
click at [121, 477] on span "Weather Timelines" at bounding box center [115, 472] width 189 height 17
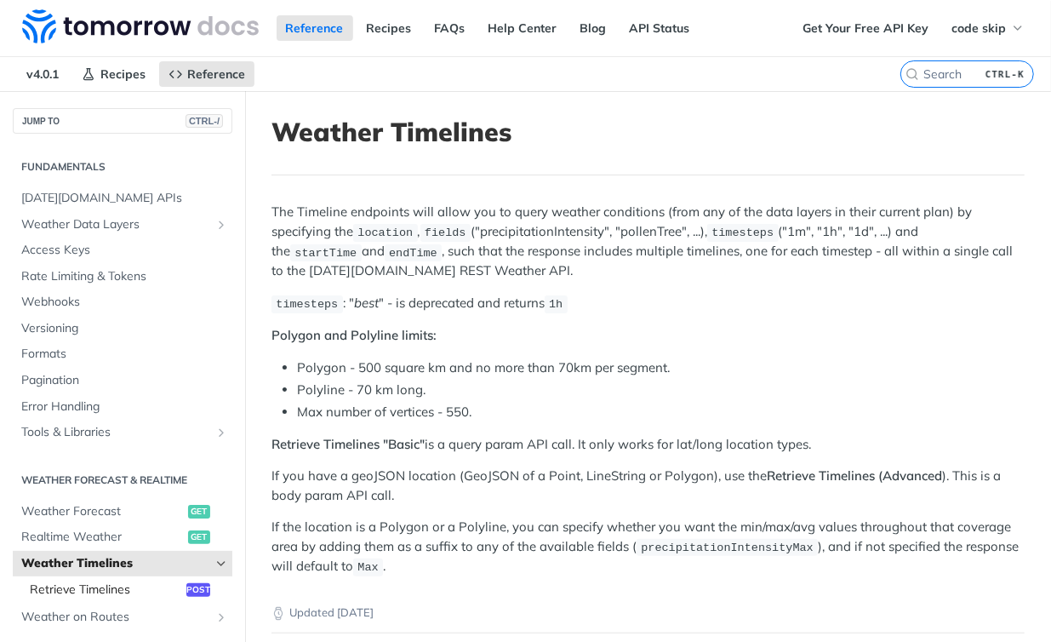
click at [103, 581] on span "Retrieve Timelines" at bounding box center [106, 589] width 152 height 17
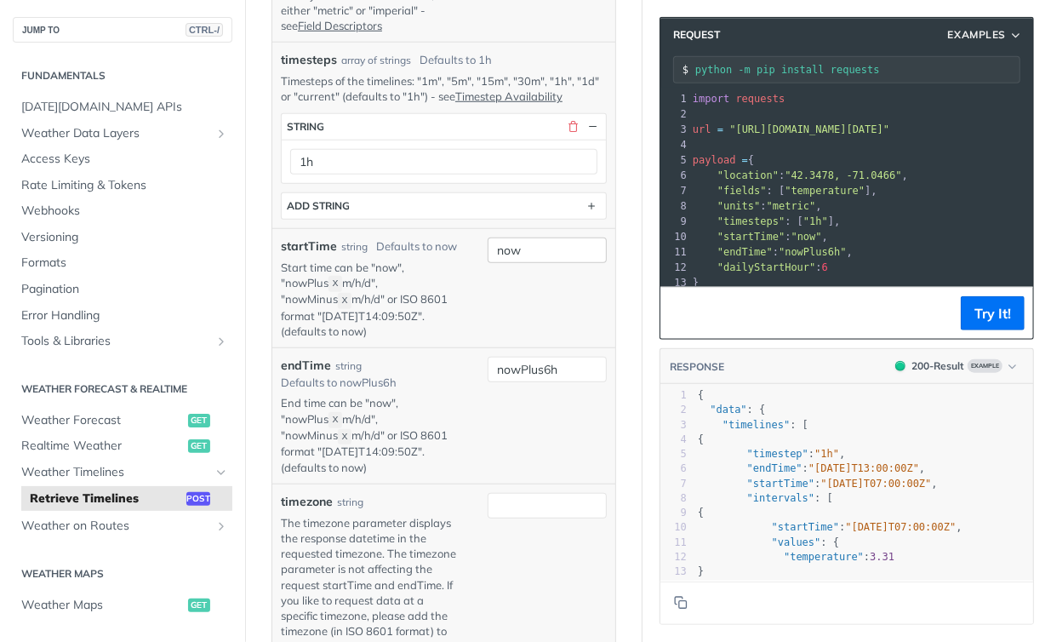
scroll to position [765, 0]
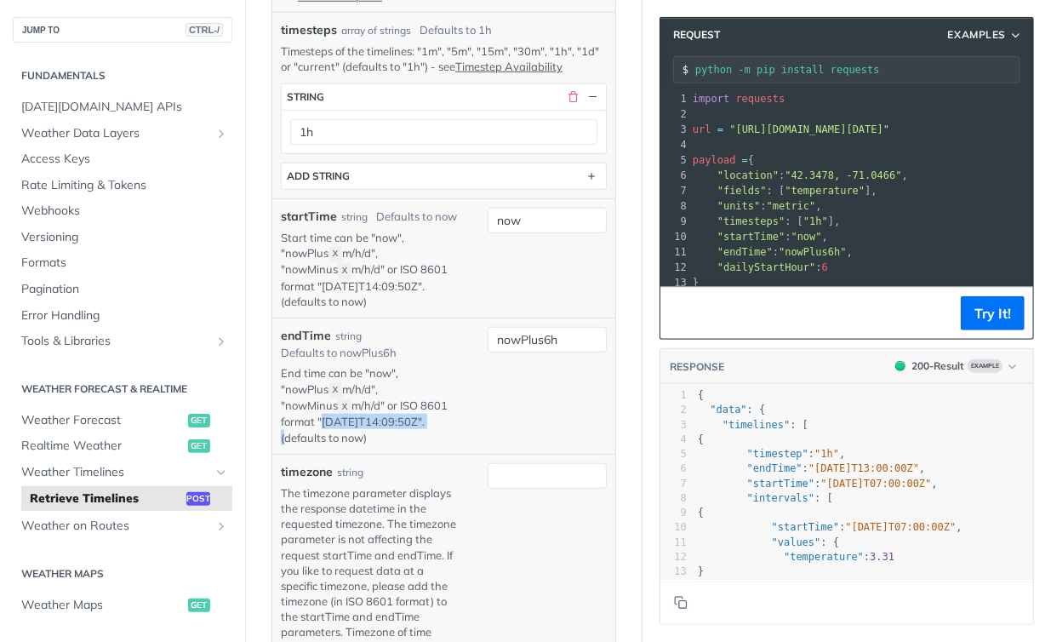
drag, startPoint x: 442, startPoint y: 430, endPoint x: 322, endPoint y: 423, distance: 120.2
click at [322, 423] on p "End time can be "now", "nowPlus X m/h/d", "nowMinus X m/h/d" or ISO 8601 format…" at bounding box center [371, 404] width 181 height 79
drag, startPoint x: 398, startPoint y: 411, endPoint x: 448, endPoint y: 411, distance: 49.4
click at [448, 411] on p "End time can be "now", "nowPlus X m/h/d", "nowMinus X m/h/d" or ISO 8601 format…" at bounding box center [371, 404] width 181 height 79
copy p "ISO 8601"
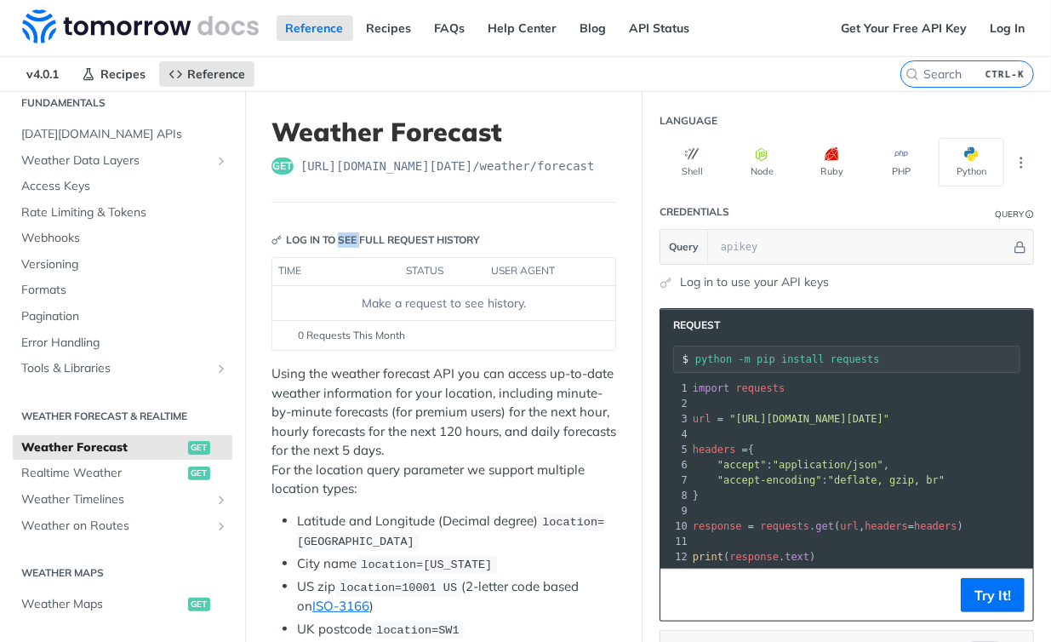
scroll to position [169, 0]
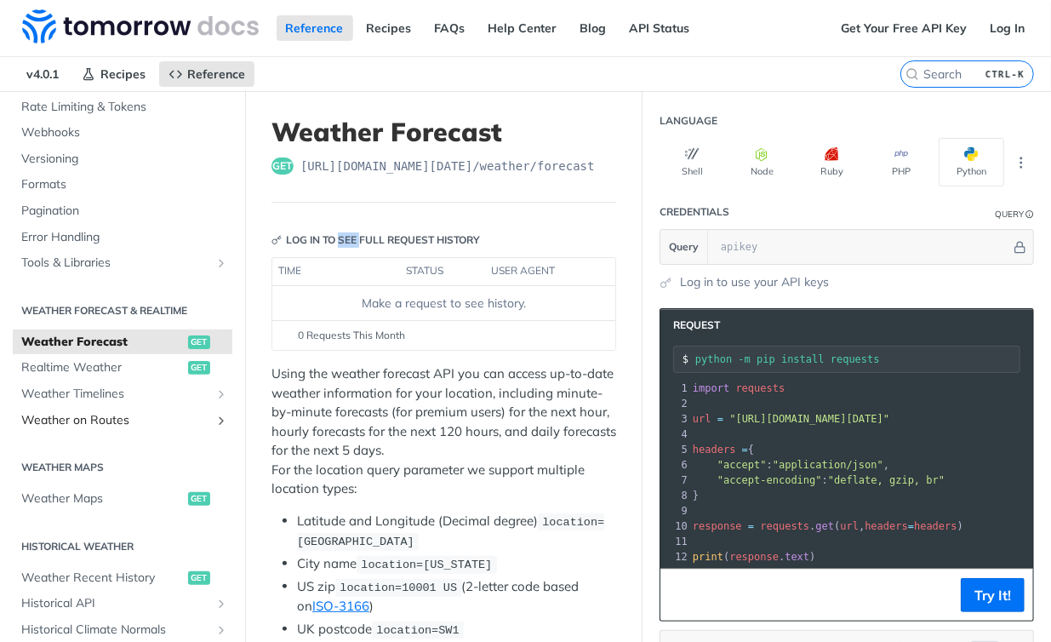
click at [179, 418] on span "Weather on Routes" at bounding box center [115, 420] width 189 height 17
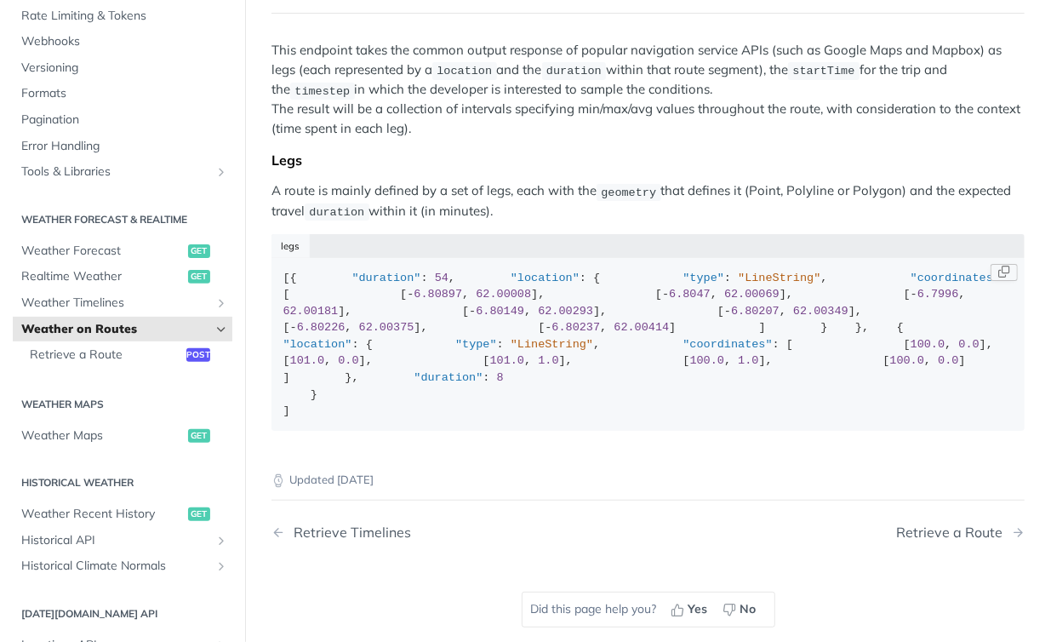
scroll to position [169, 0]
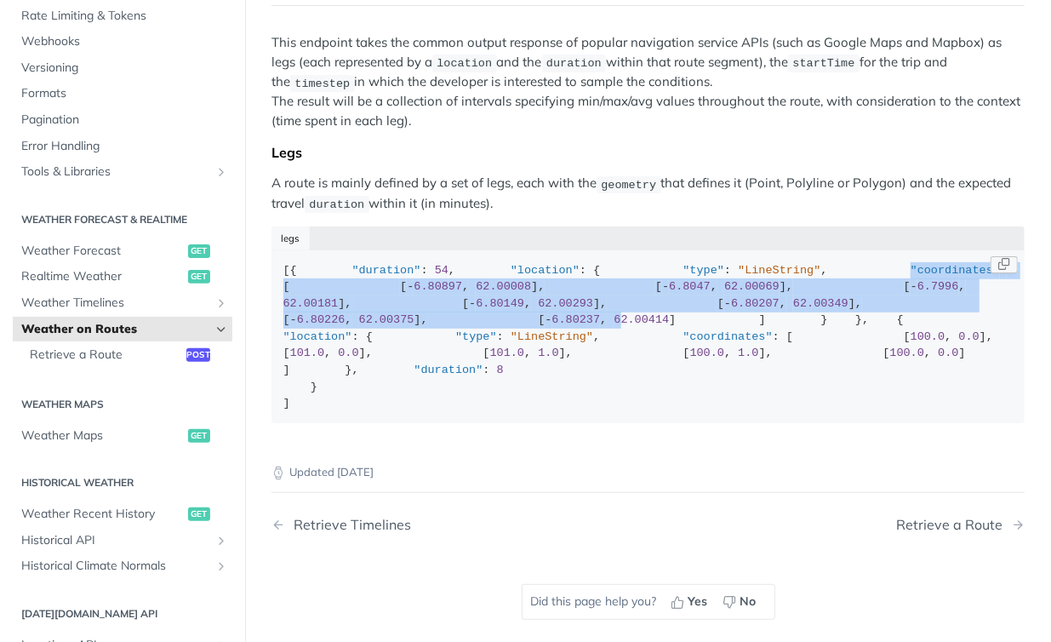
drag, startPoint x: 359, startPoint y: 331, endPoint x: 457, endPoint y: 456, distance: 158.8
click at [457, 412] on div "[{ "duration" : 54 , "location" : { "type" : "LineString" , "coordinates" : [ […" at bounding box center [648, 337] width 730 height 150
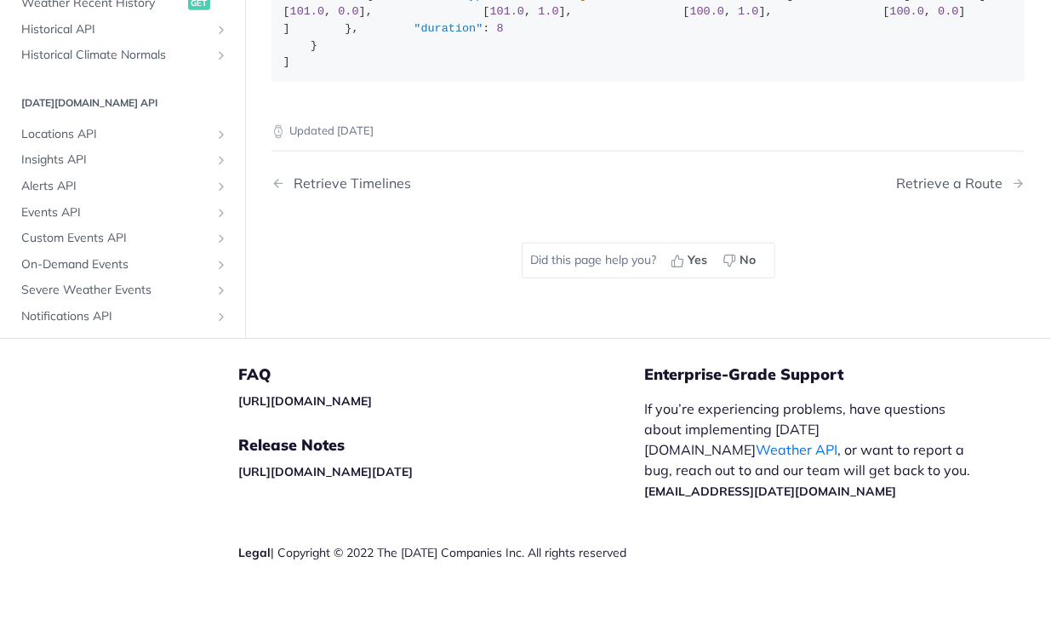
scroll to position [346, 0]
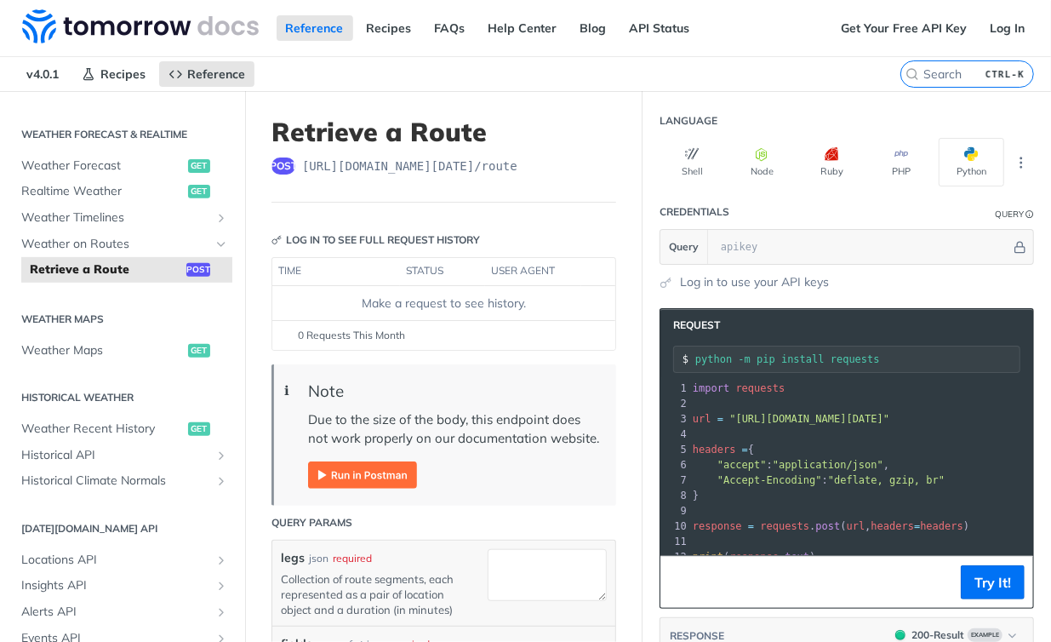
drag, startPoint x: 469, startPoint y: 163, endPoint x: 484, endPoint y: 160, distance: 15.5
click at [470, 163] on span "https://api.tomorrow.io/v4 /route" at bounding box center [409, 165] width 215 height 17
click at [501, 167] on span "https://api.tomorrow.io/v4 /route" at bounding box center [409, 165] width 215 height 17
drag, startPoint x: 523, startPoint y: 166, endPoint x: 302, endPoint y: 167, distance: 221.3
click at [302, 167] on div "post https://api.tomorrow.io/v4 /route" at bounding box center [443, 165] width 345 height 17
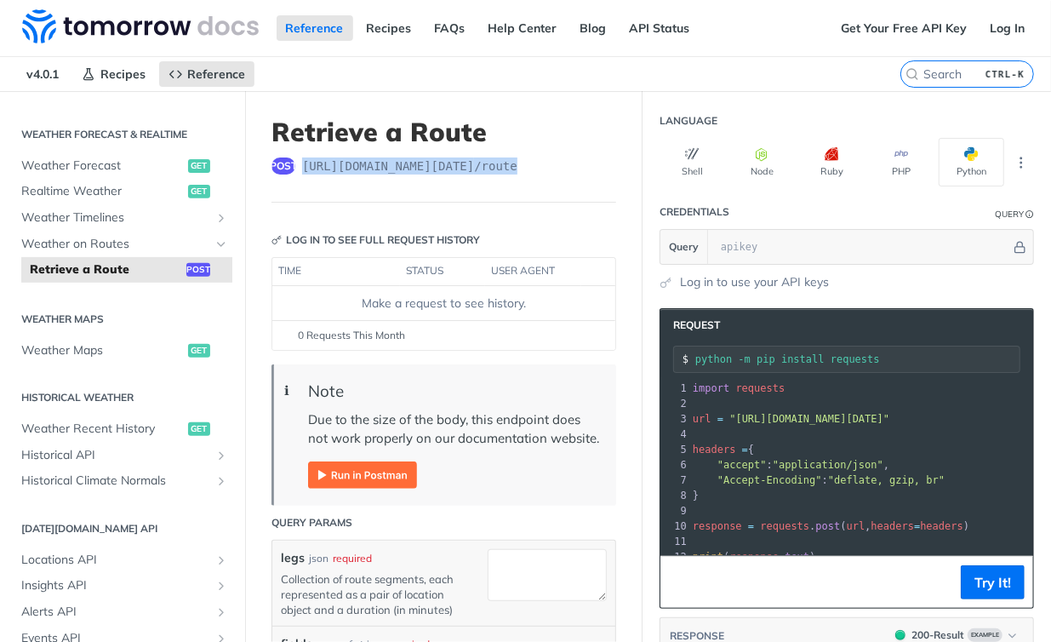
click at [392, 488] on img "Expand image" at bounding box center [362, 474] width 109 height 27
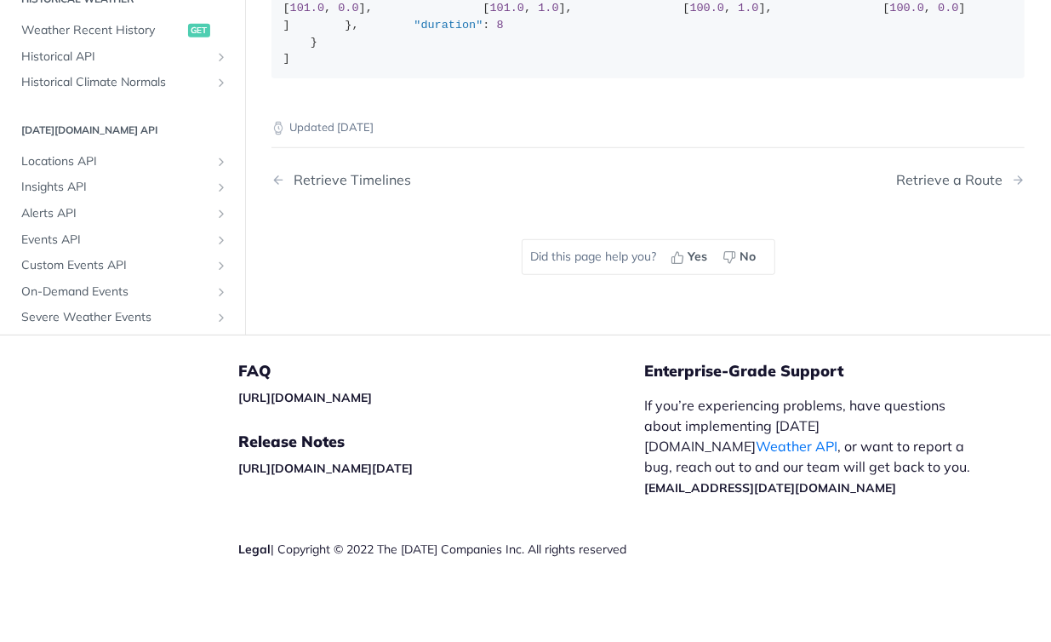
scroll to position [843, 0]
click at [214, 290] on icon "Show subpages for On-Demand Events" at bounding box center [221, 292] width 14 height 14
click at [142, 310] on span "On-Demand Events" at bounding box center [106, 317] width 152 height 17
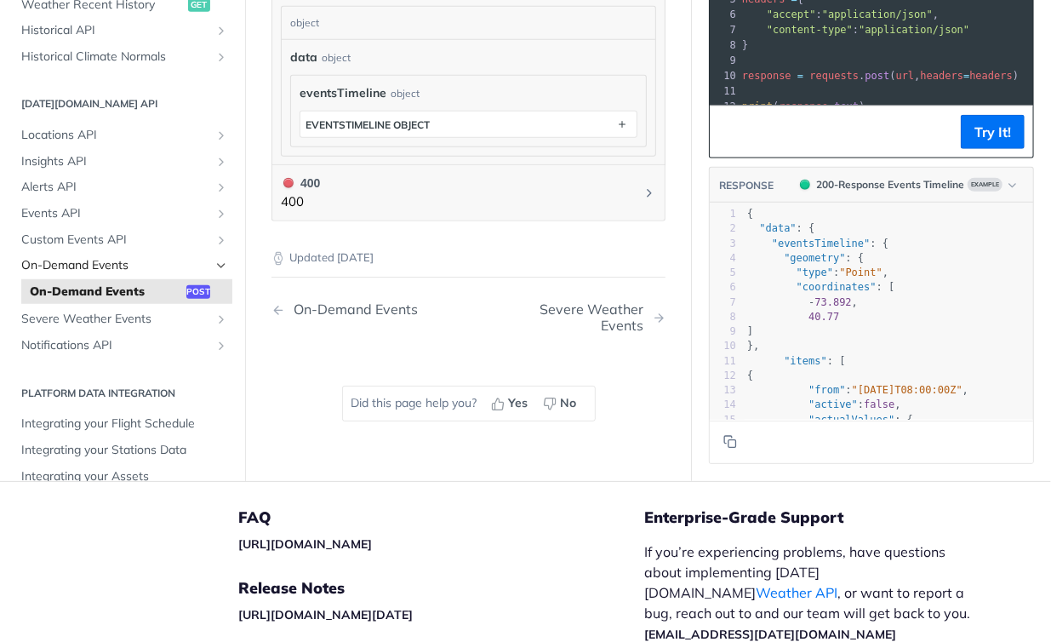
scroll to position [516, 0]
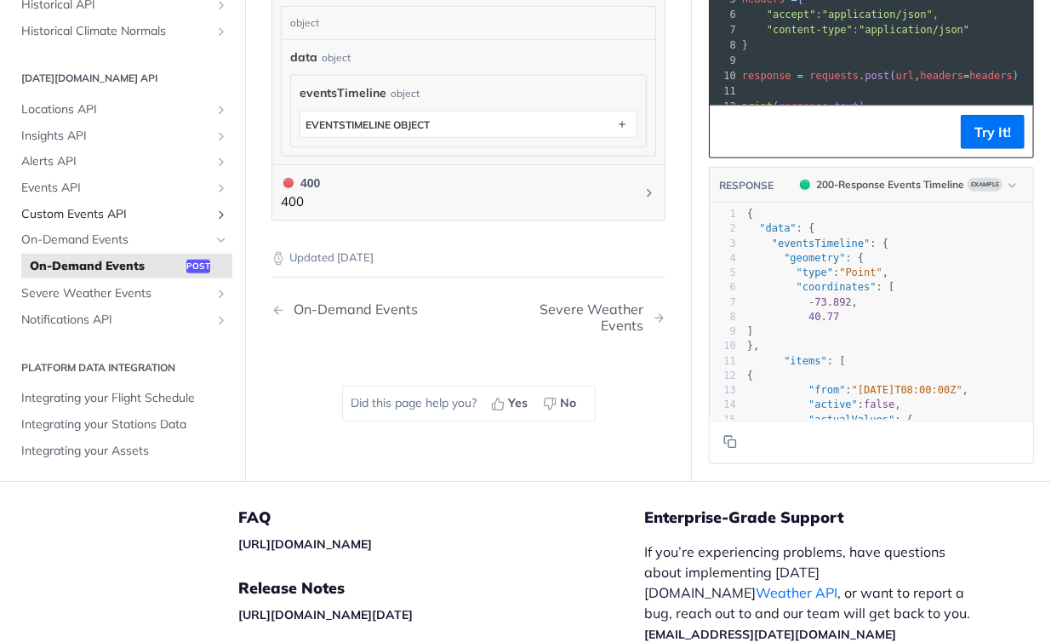
click at [161, 222] on span "Custom Events API" at bounding box center [115, 213] width 189 height 17
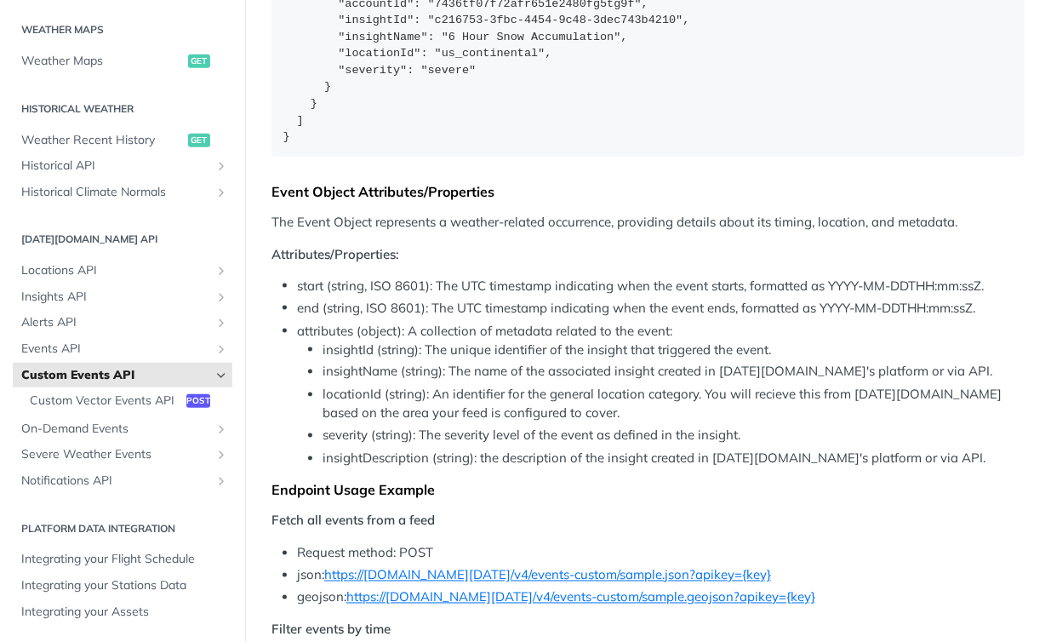
scroll to position [1430, 0]
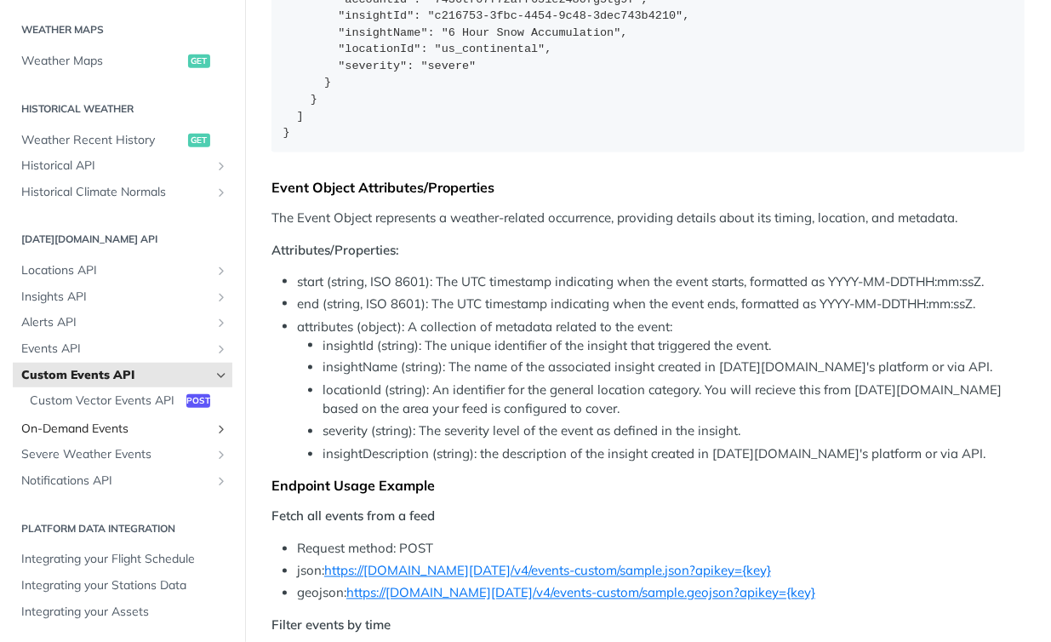
click at [142, 437] on span "On-Demand Events" at bounding box center [115, 428] width 189 height 17
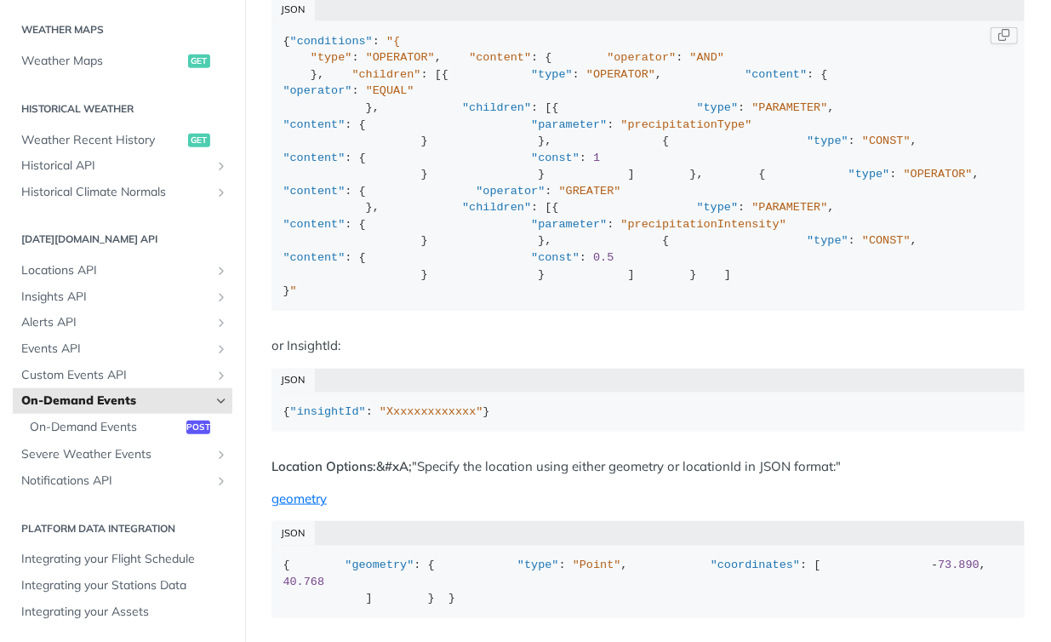
scroll to position [1106, 0]
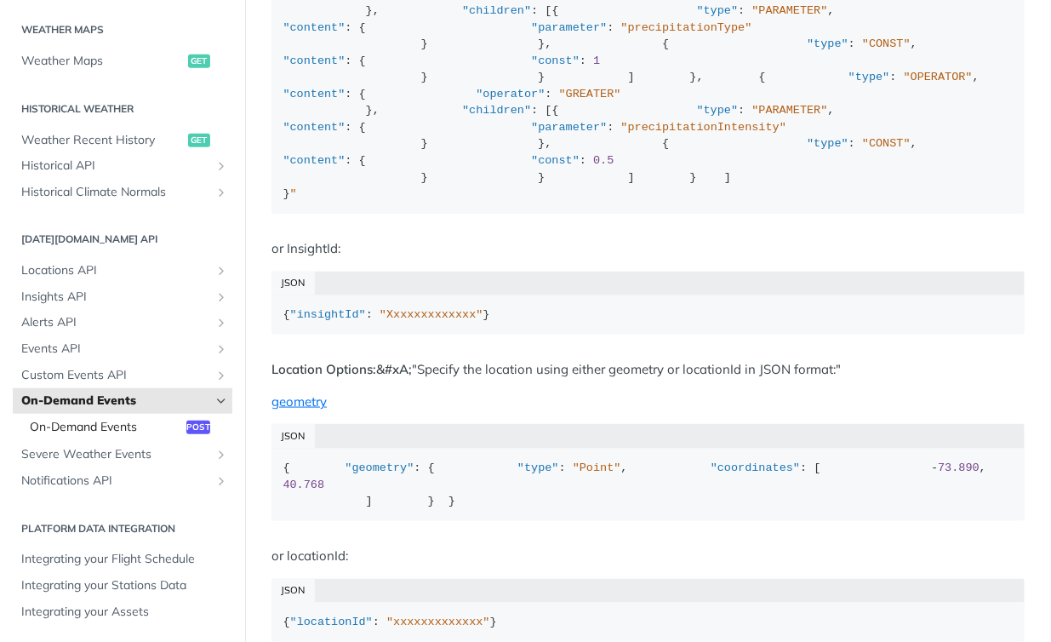
click at [103, 425] on span "On-Demand Events" at bounding box center [106, 427] width 152 height 17
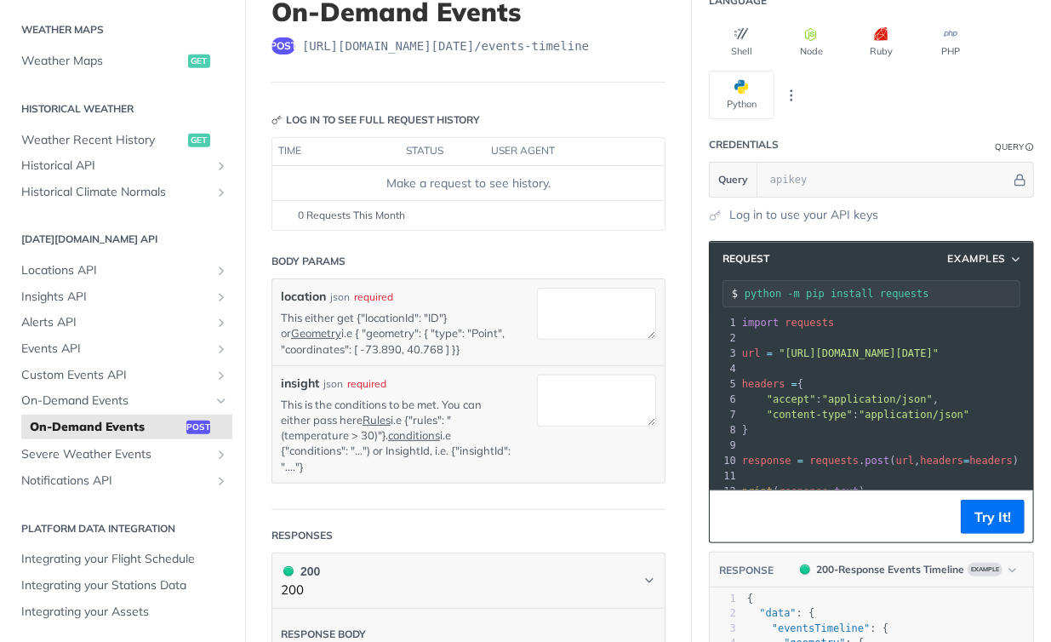
scroll to position [169, 0]
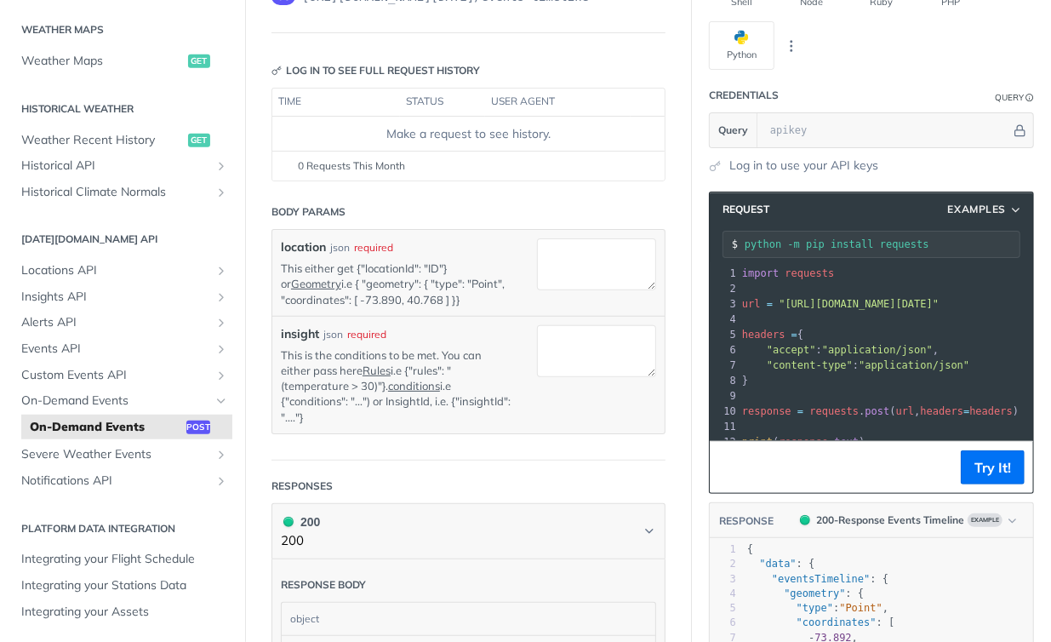
click at [443, 277] on p "This either get {"locationId": "ID"} or Geometry i.e { "geometry": { "type": "P…" at bounding box center [396, 283] width 231 height 47
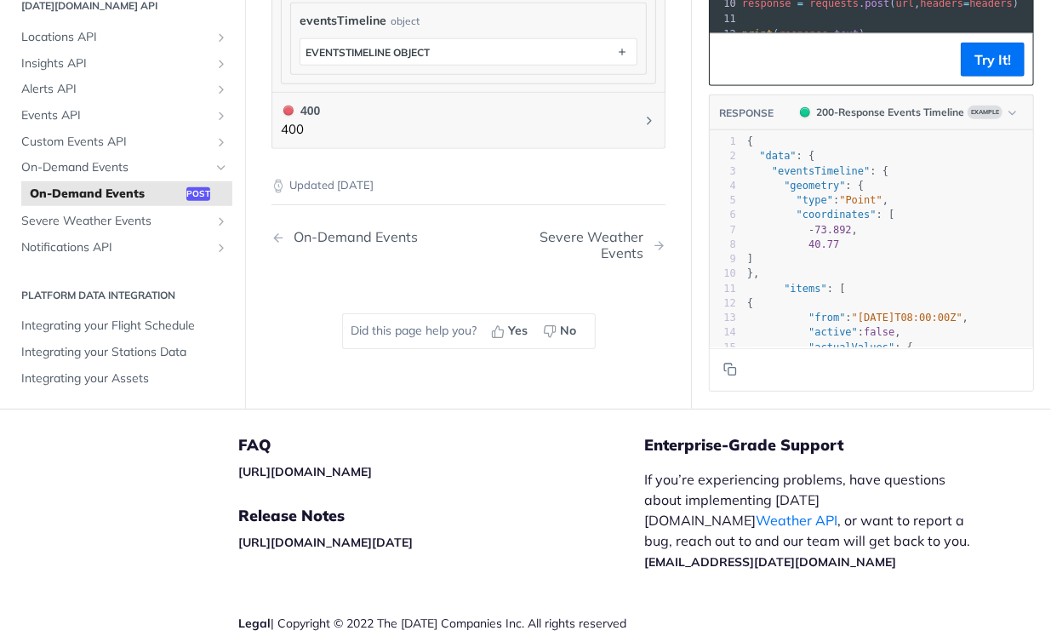
scroll to position [850, 0]
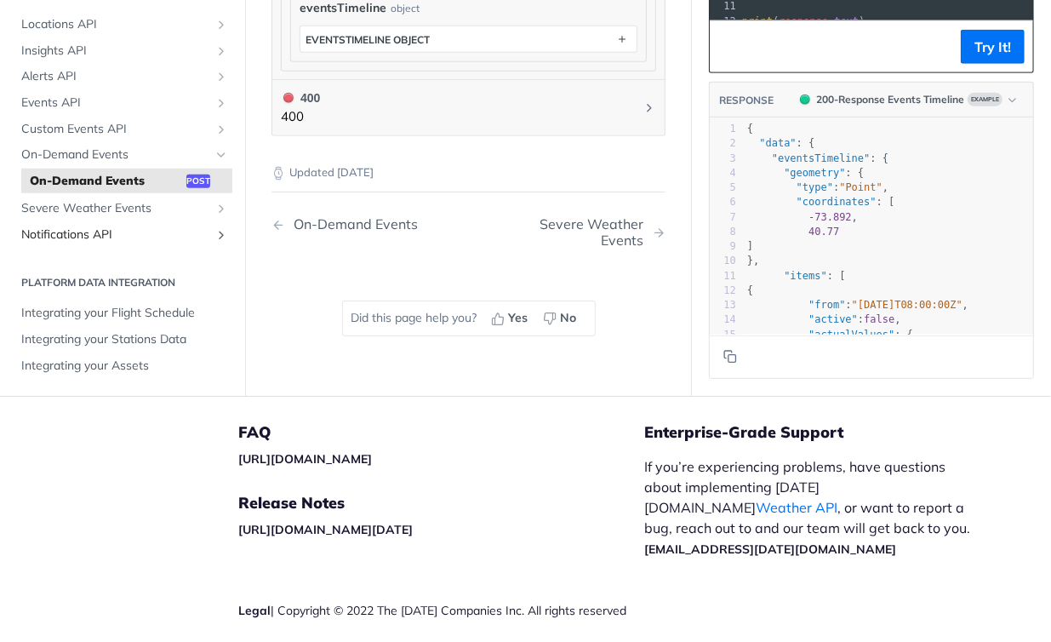
click at [165, 243] on span "Notifications API" at bounding box center [115, 234] width 189 height 17
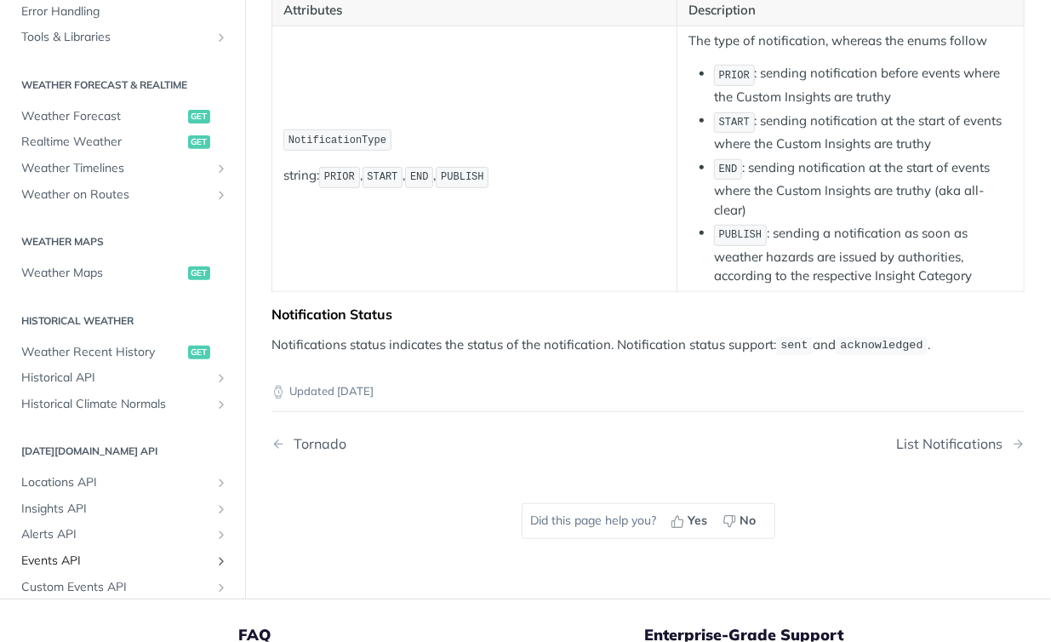
scroll to position [175, 0]
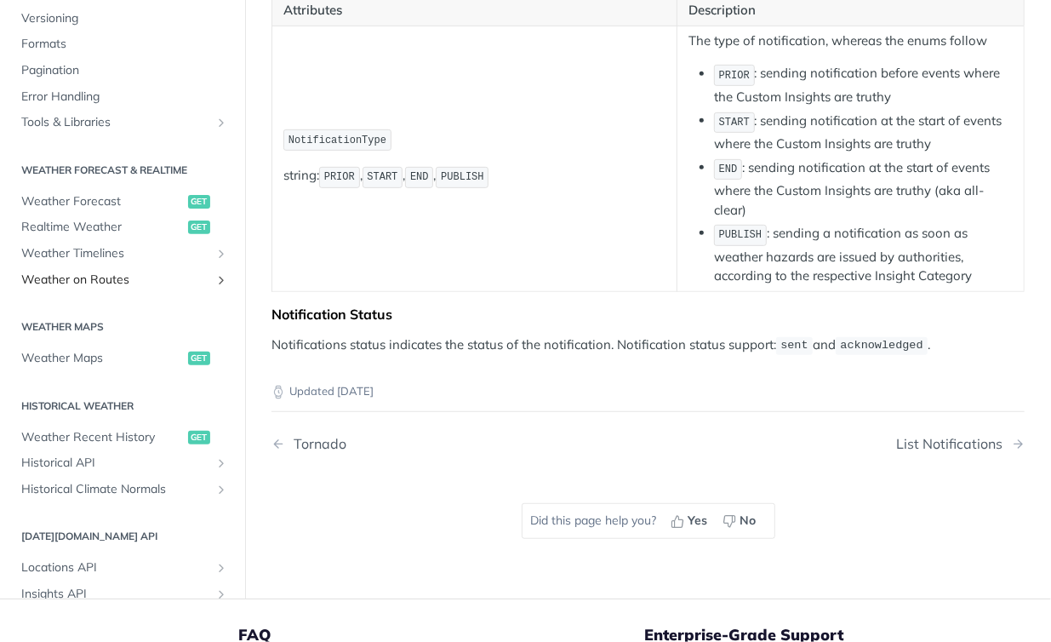
click at [166, 277] on span "Weather on Routes" at bounding box center [115, 279] width 189 height 17
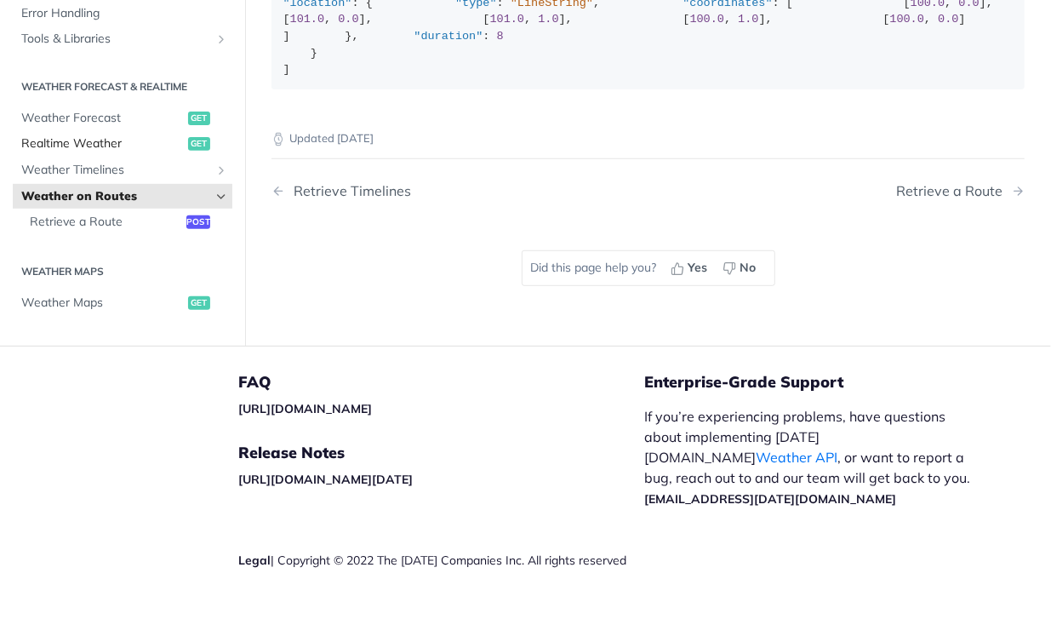
scroll to position [5, 0]
click at [140, 128] on span "Weather Forecast" at bounding box center [102, 119] width 163 height 17
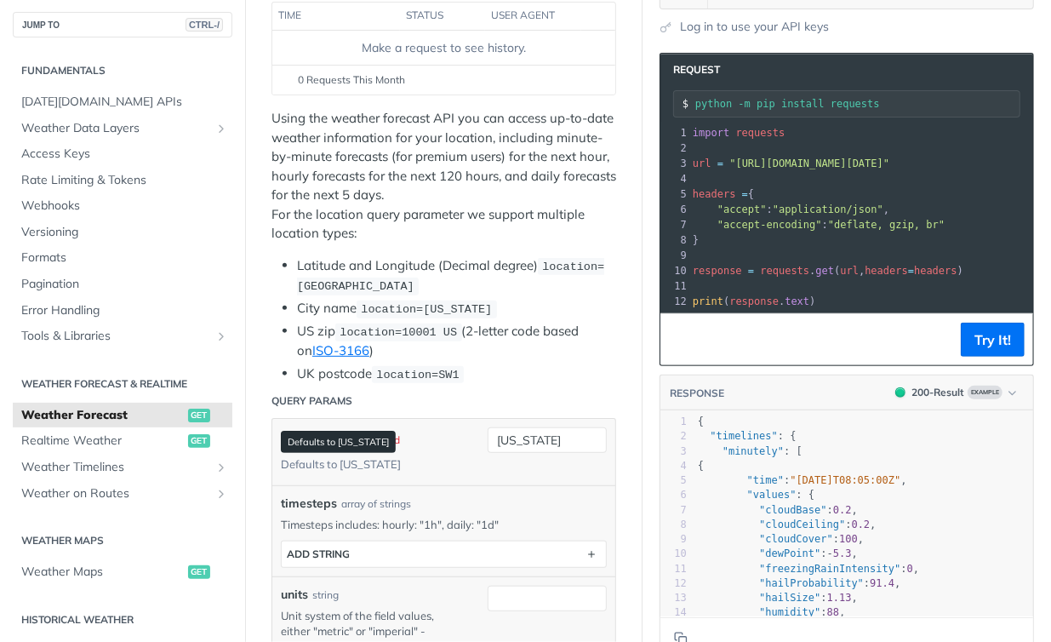
scroll to position [425, 0]
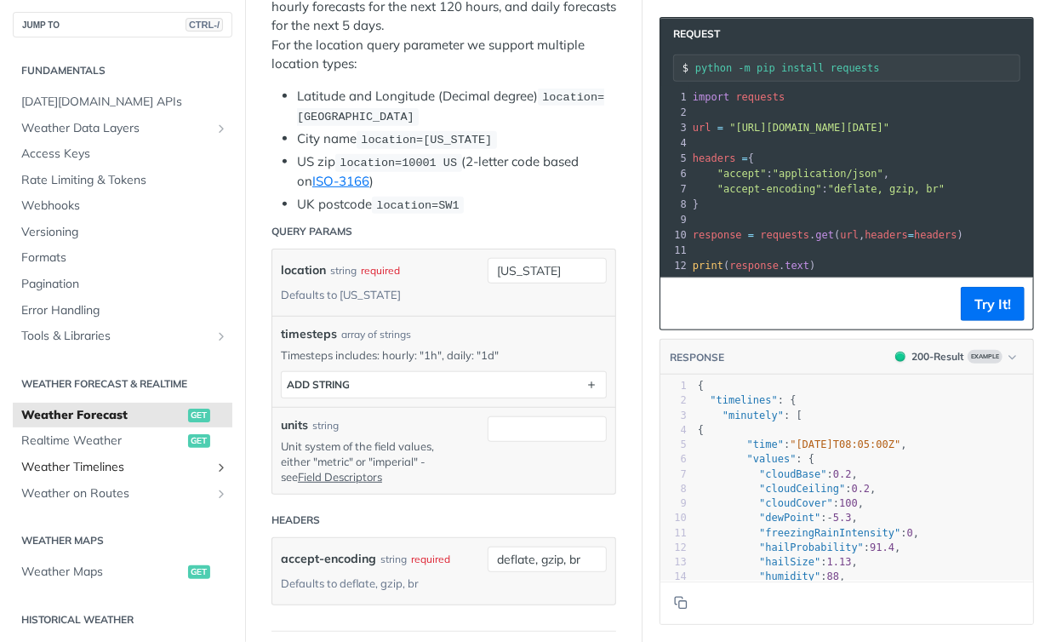
click at [151, 461] on span "Weather Timelines" at bounding box center [115, 467] width 189 height 17
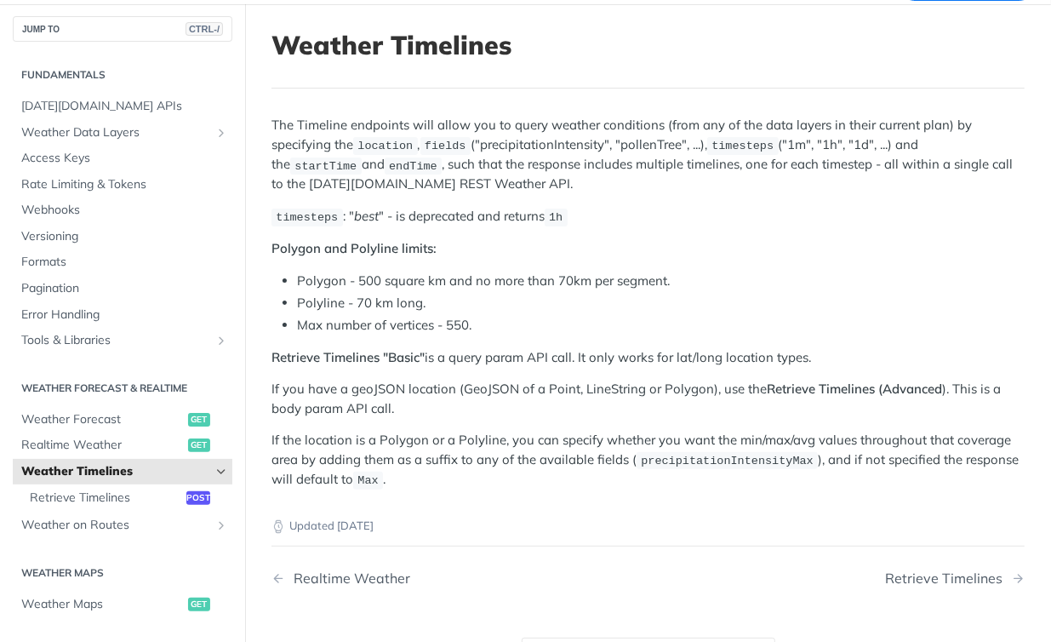
scroll to position [169, 0]
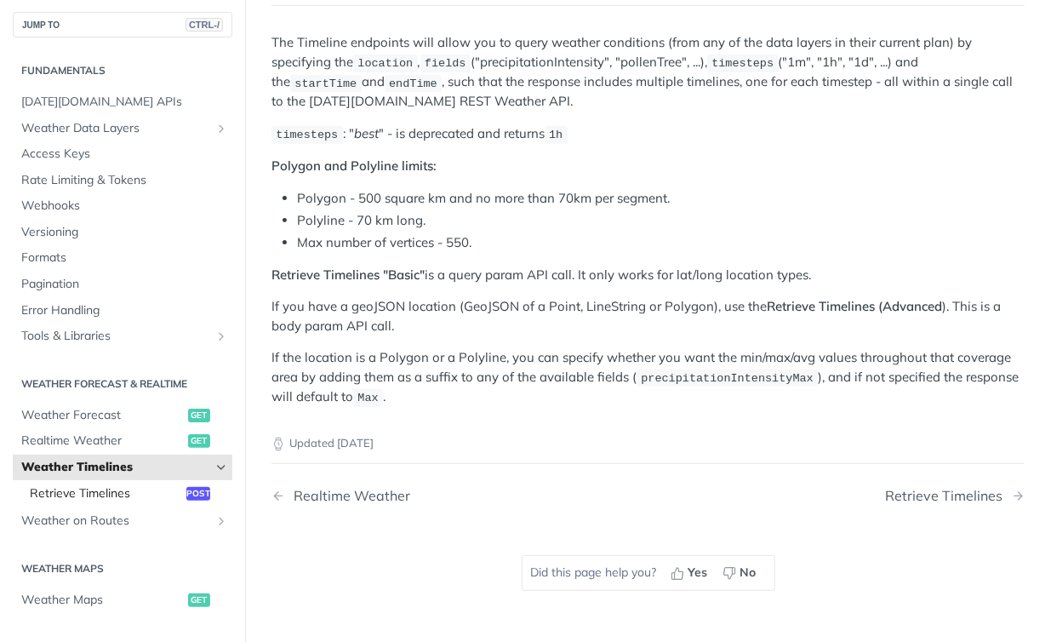
click at [121, 500] on span "Retrieve Timelines" at bounding box center [106, 493] width 152 height 17
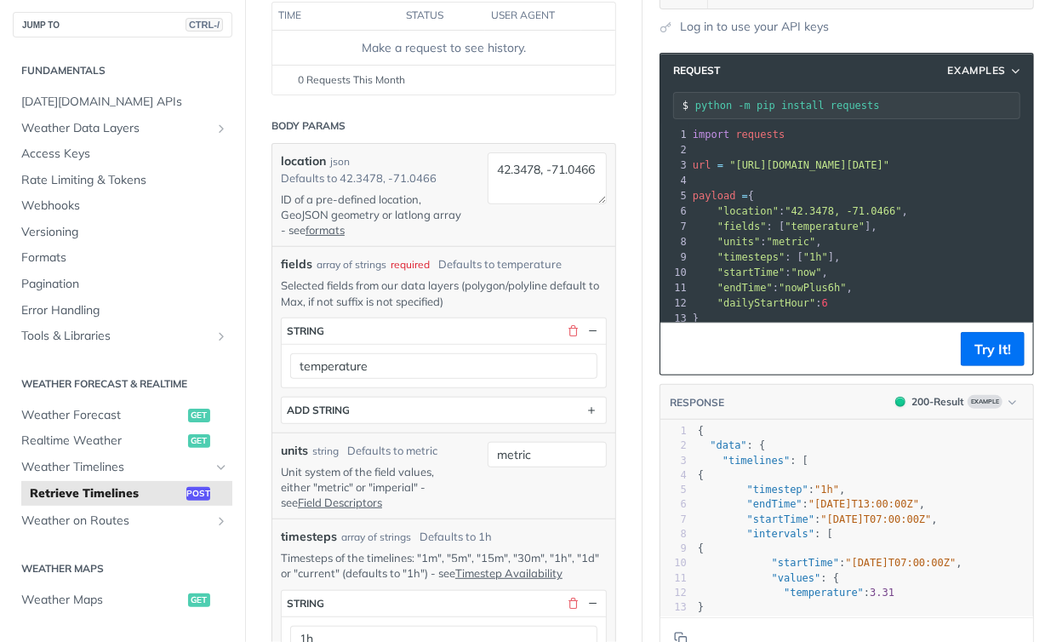
scroll to position [340, 0]
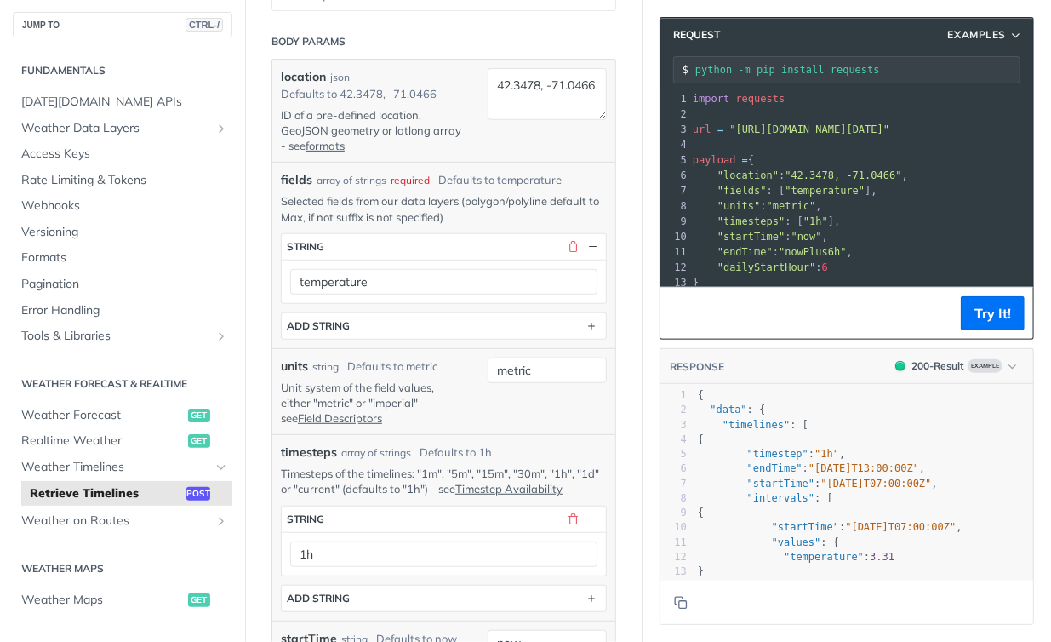
drag, startPoint x: 352, startPoint y: 136, endPoint x: 319, endPoint y: 123, distance: 35.9
click at [319, 123] on p "ID of a pre-defined location, GeoJSON geometry or latlong array - see formats" at bounding box center [371, 130] width 181 height 47
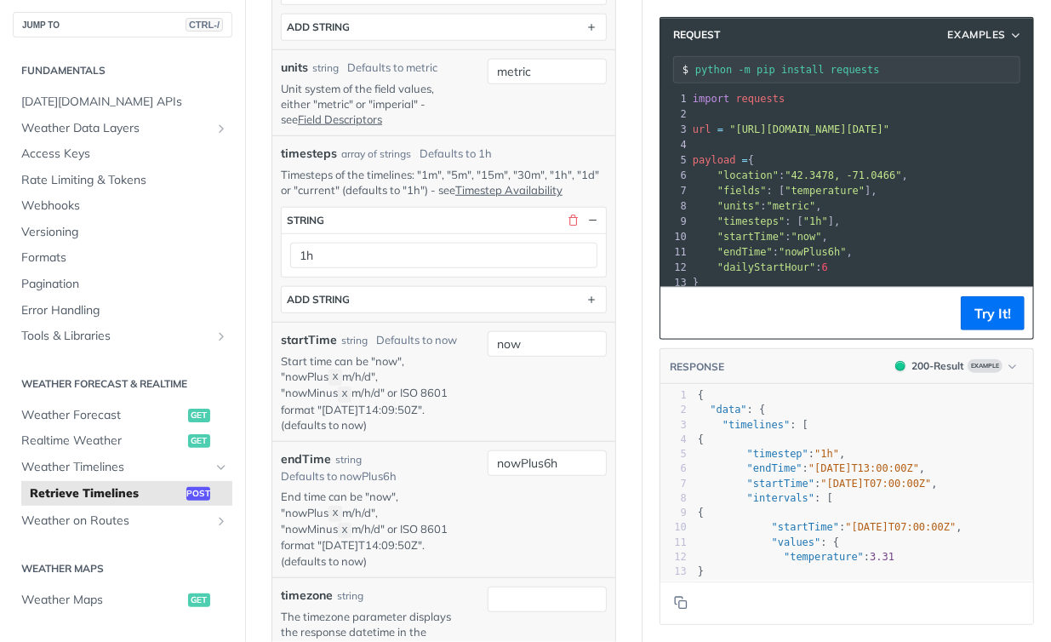
scroll to position [680, 0]
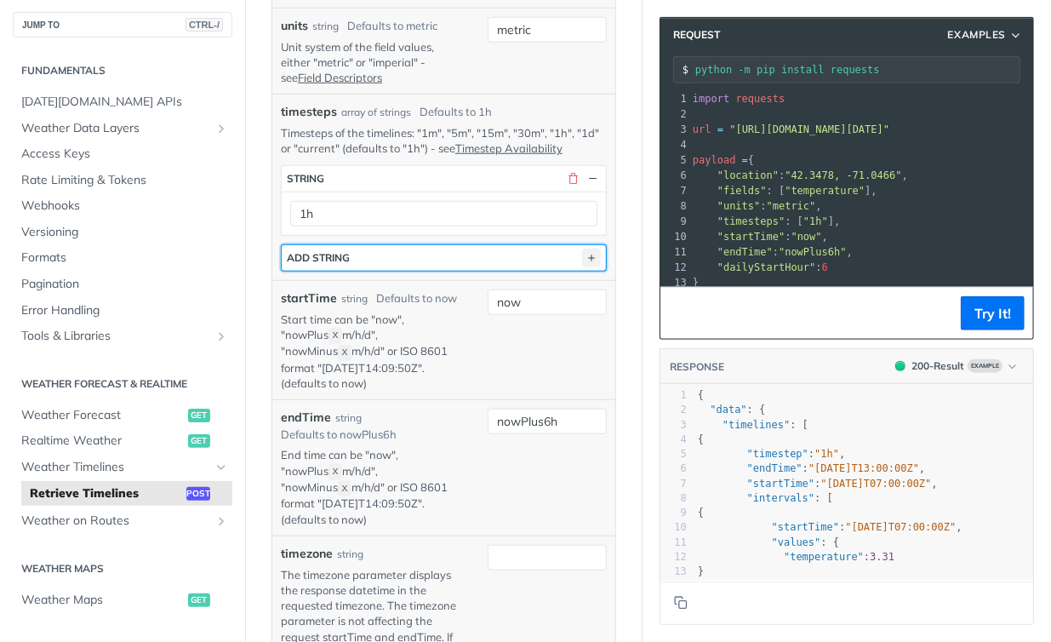
click at [582, 250] on icon "button" at bounding box center [591, 258] width 19 height 19
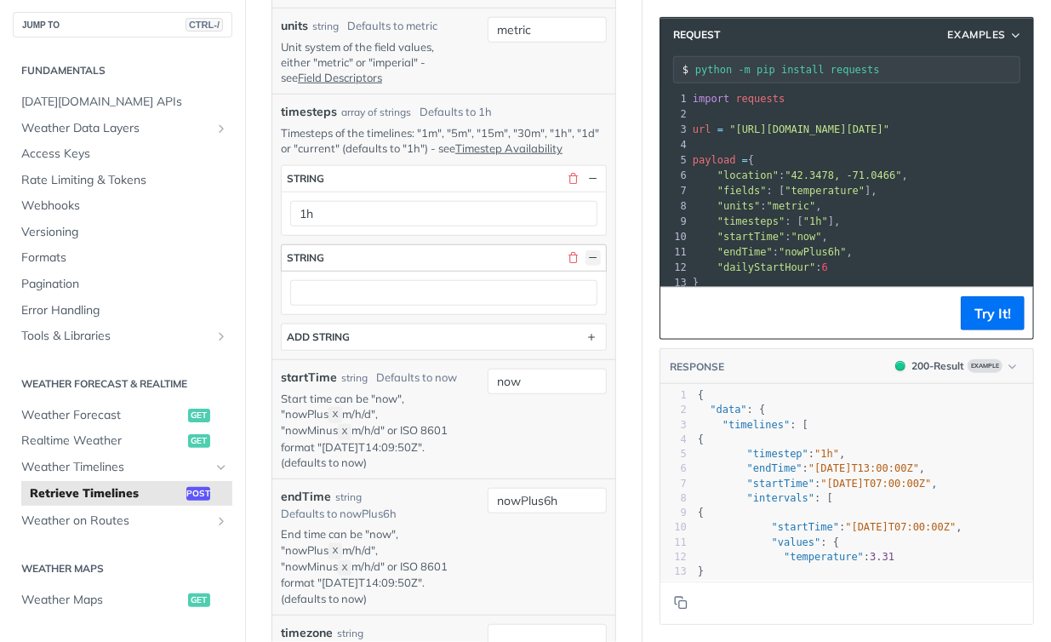
click at [586, 250] on button "button" at bounding box center [593, 257] width 15 height 15
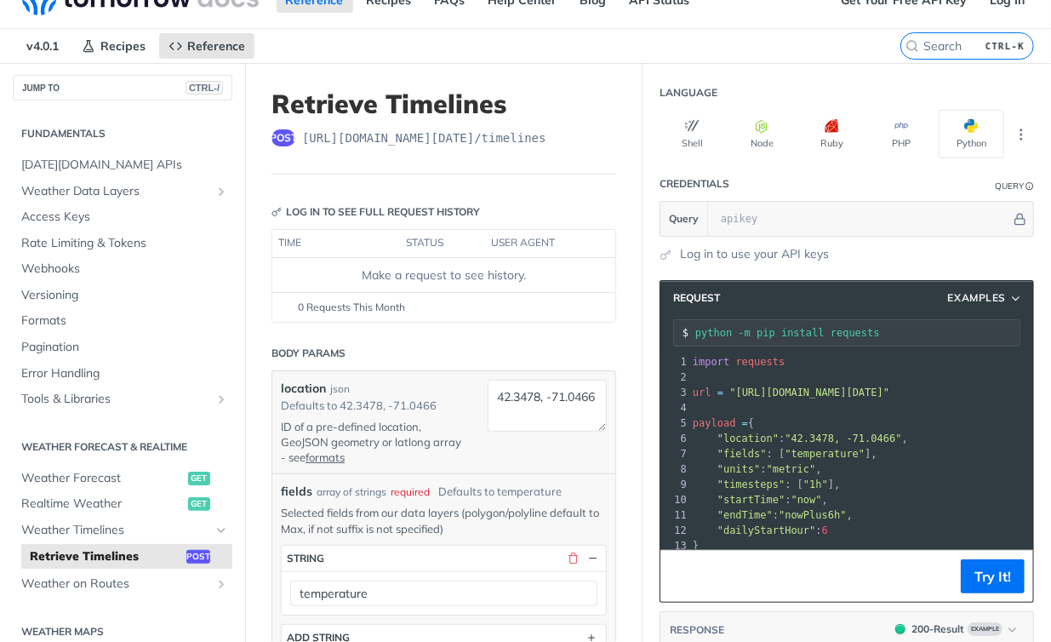
scroll to position [0, 0]
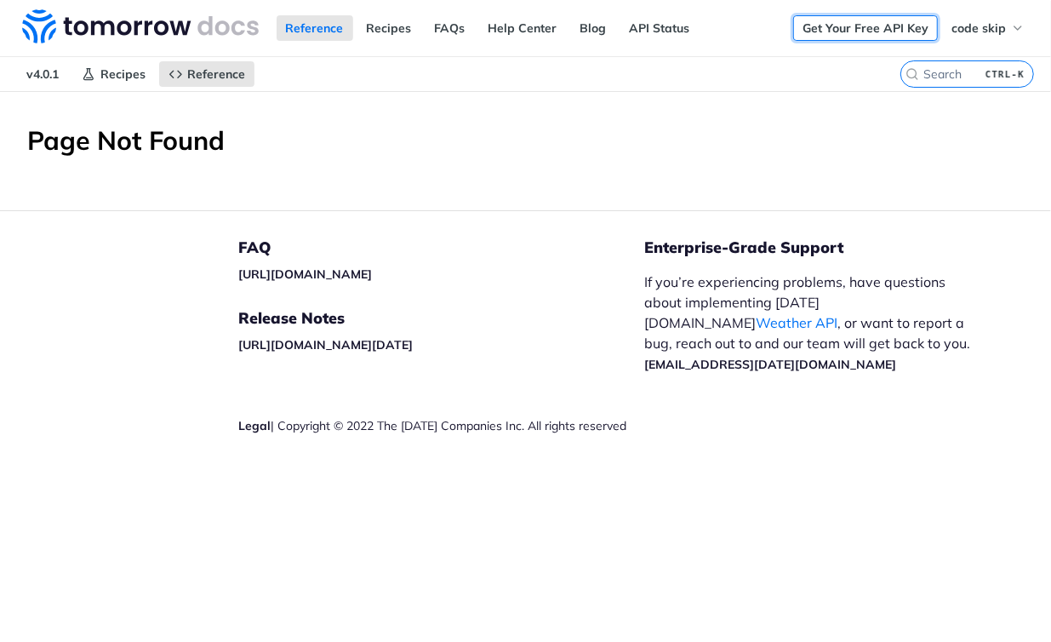
click at [814, 22] on link "Get Your Free API Key" at bounding box center [865, 28] width 145 height 26
